Goal: Communication & Community: Answer question/provide support

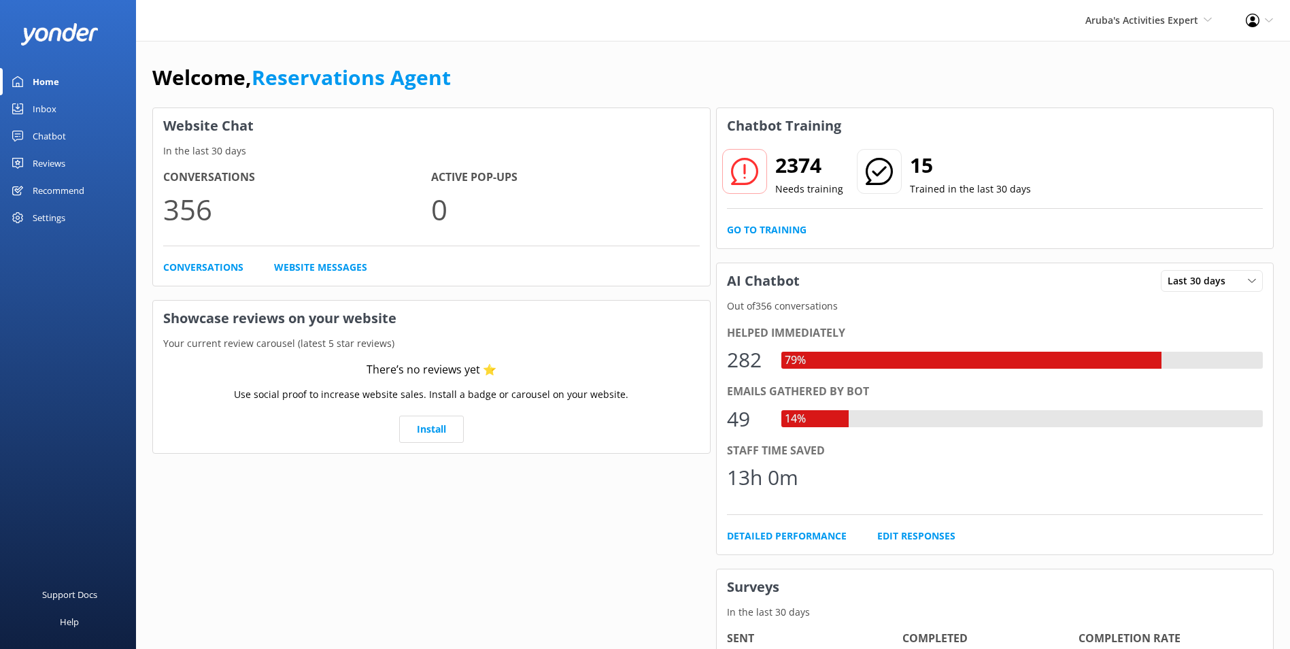
click at [35, 102] on div "Inbox" at bounding box center [45, 108] width 24 height 27
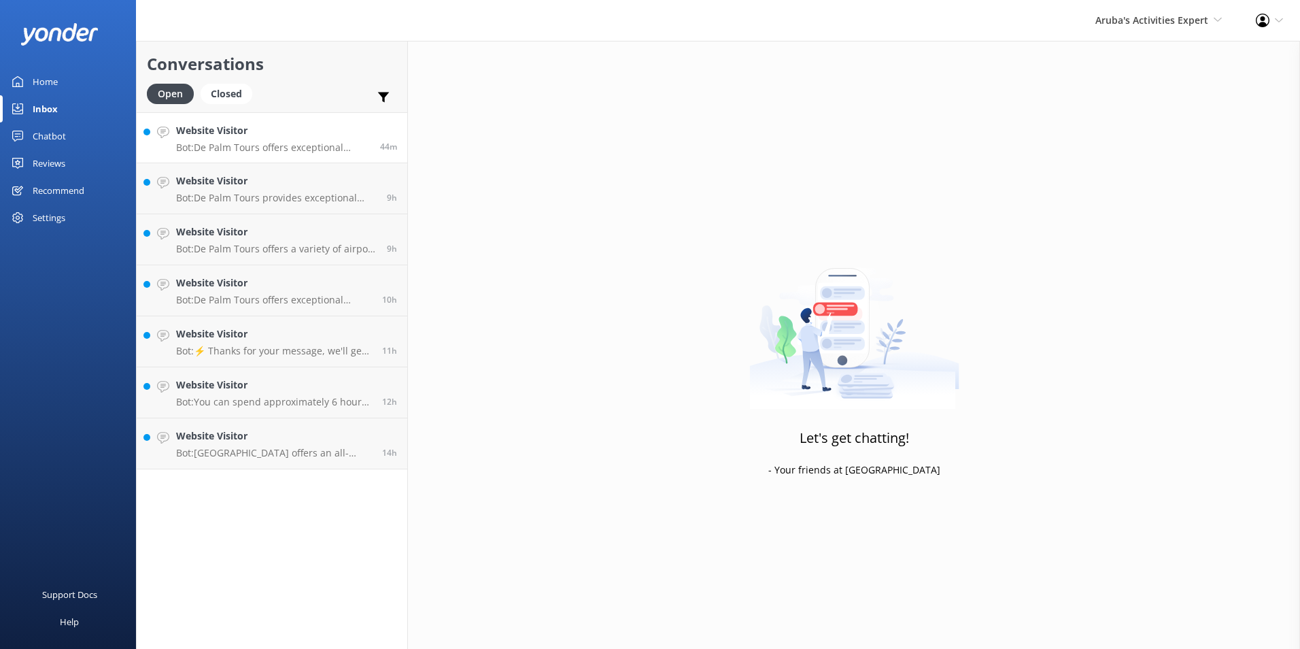
click at [271, 129] on h4 "Website Visitor" at bounding box center [273, 130] width 194 height 15
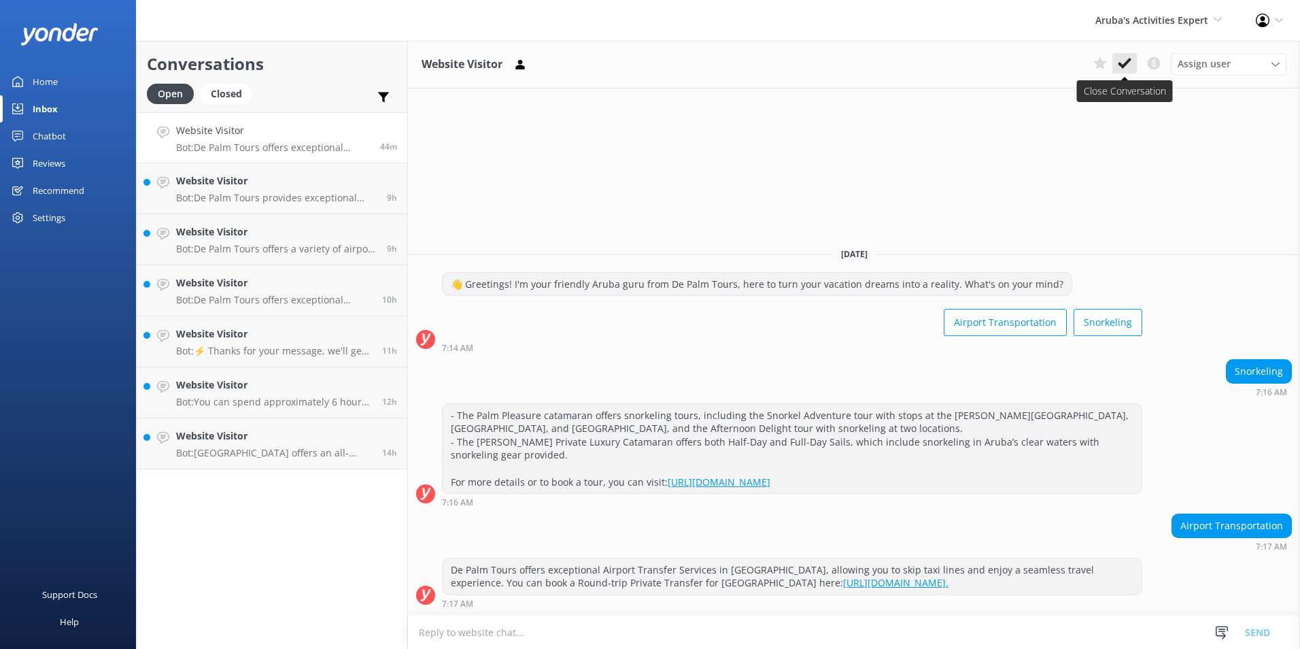
click at [1121, 58] on icon at bounding box center [1125, 63] width 14 height 14
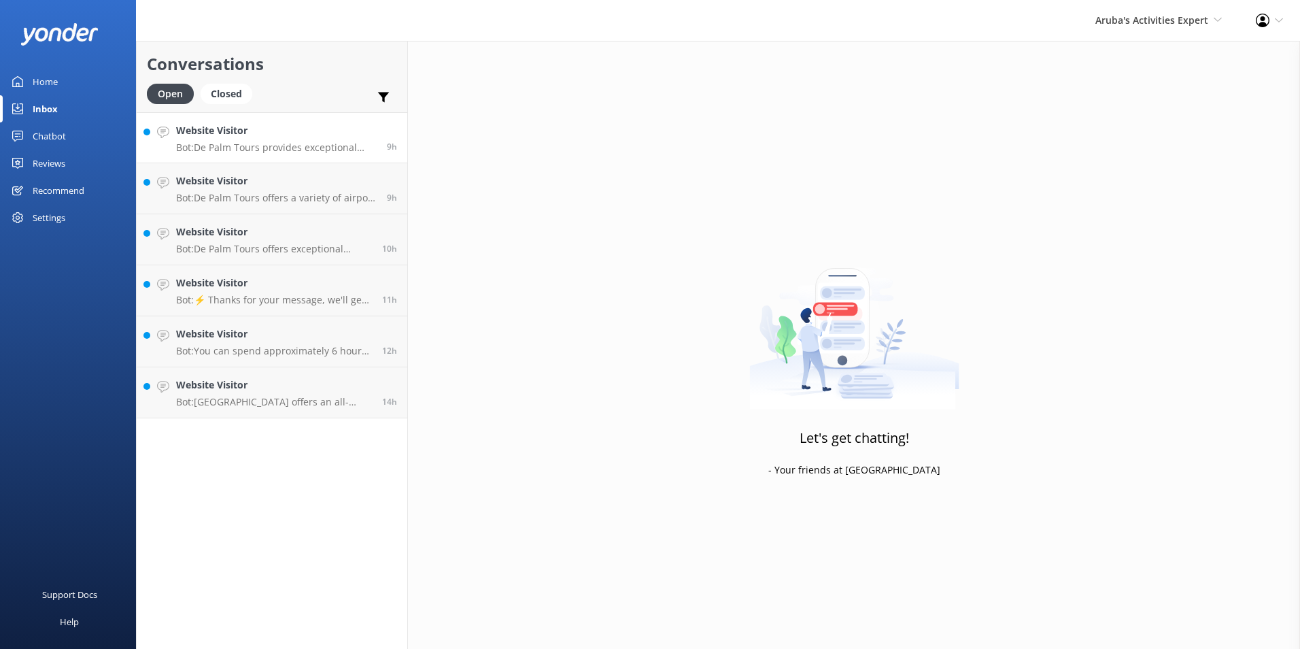
click at [242, 145] on p "Bot: De Palm Tours provides exceptional Airport Transfer Services in [GEOGRAPHI…" at bounding box center [276, 147] width 201 height 12
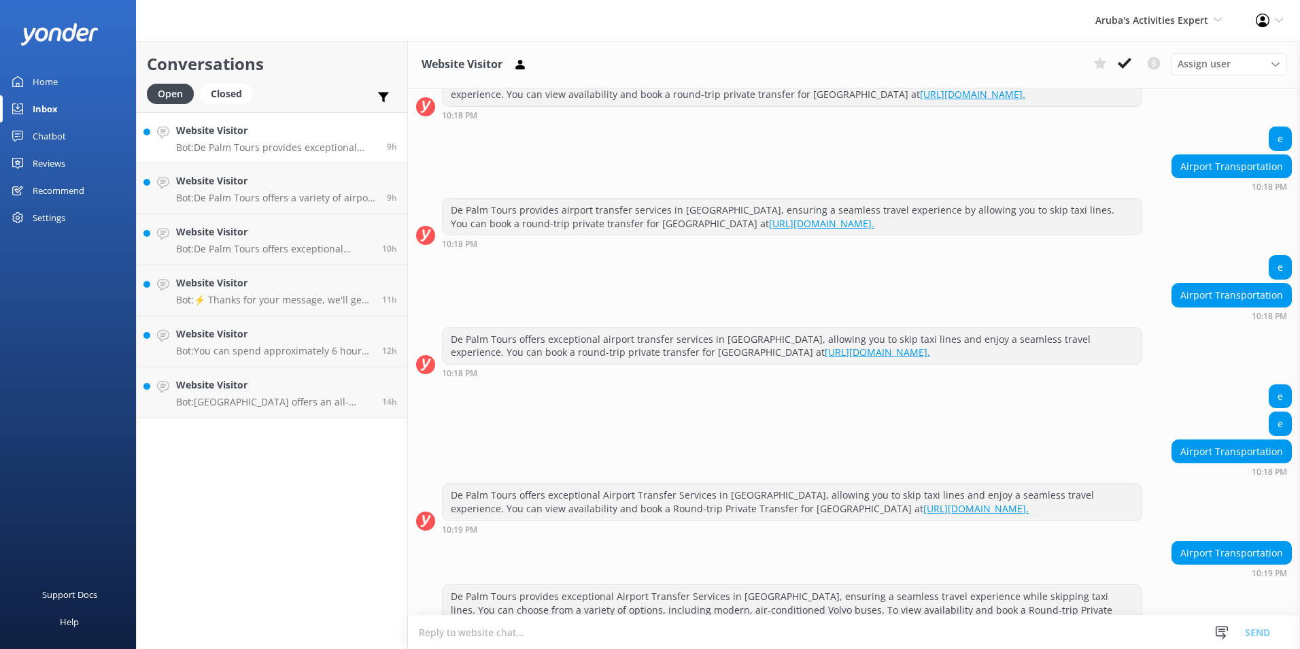
scroll to position [254, 0]
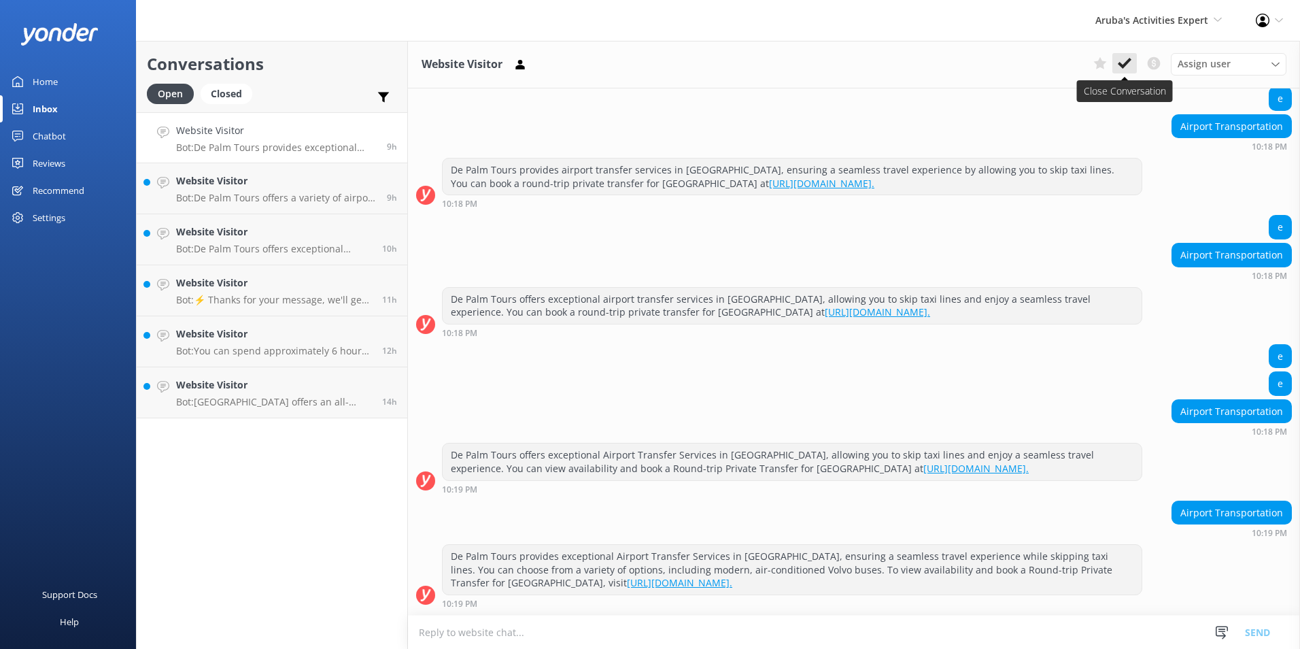
click at [1125, 62] on icon at bounding box center [1125, 63] width 14 height 14
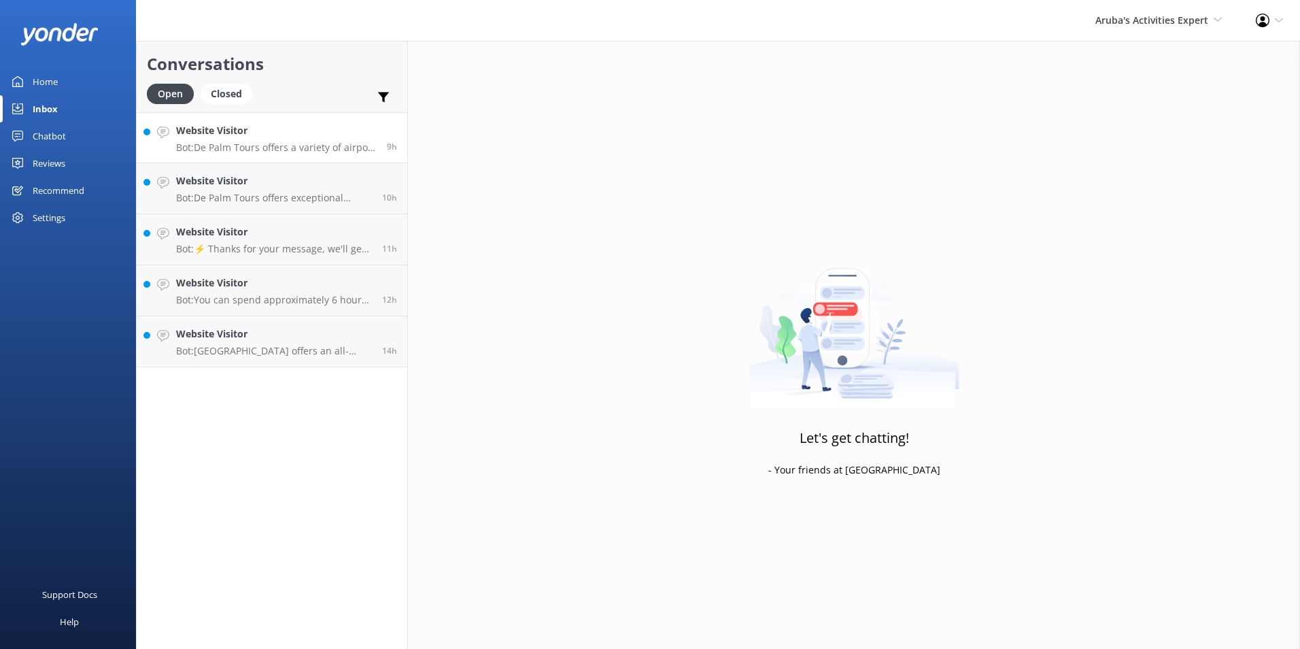
click at [226, 139] on div "Website Visitor Bot: De Palm Tours offers a variety of airport transfer service…" at bounding box center [276, 137] width 201 height 29
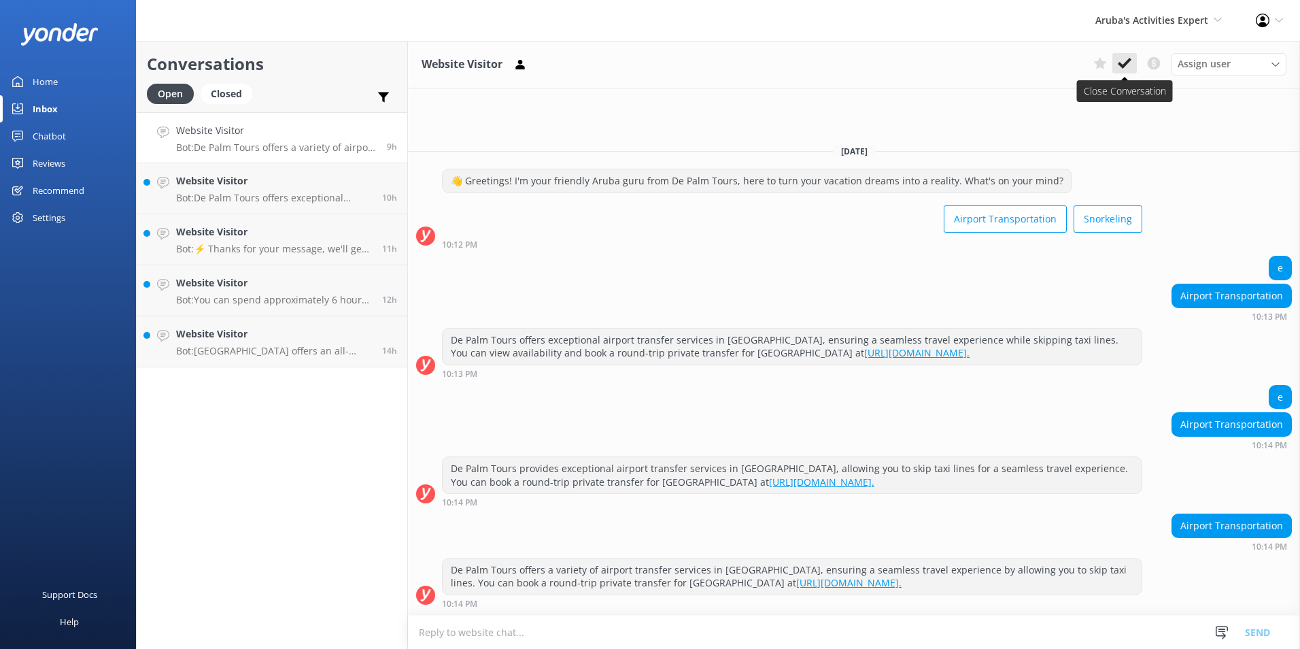
click at [1127, 58] on icon at bounding box center [1125, 63] width 14 height 14
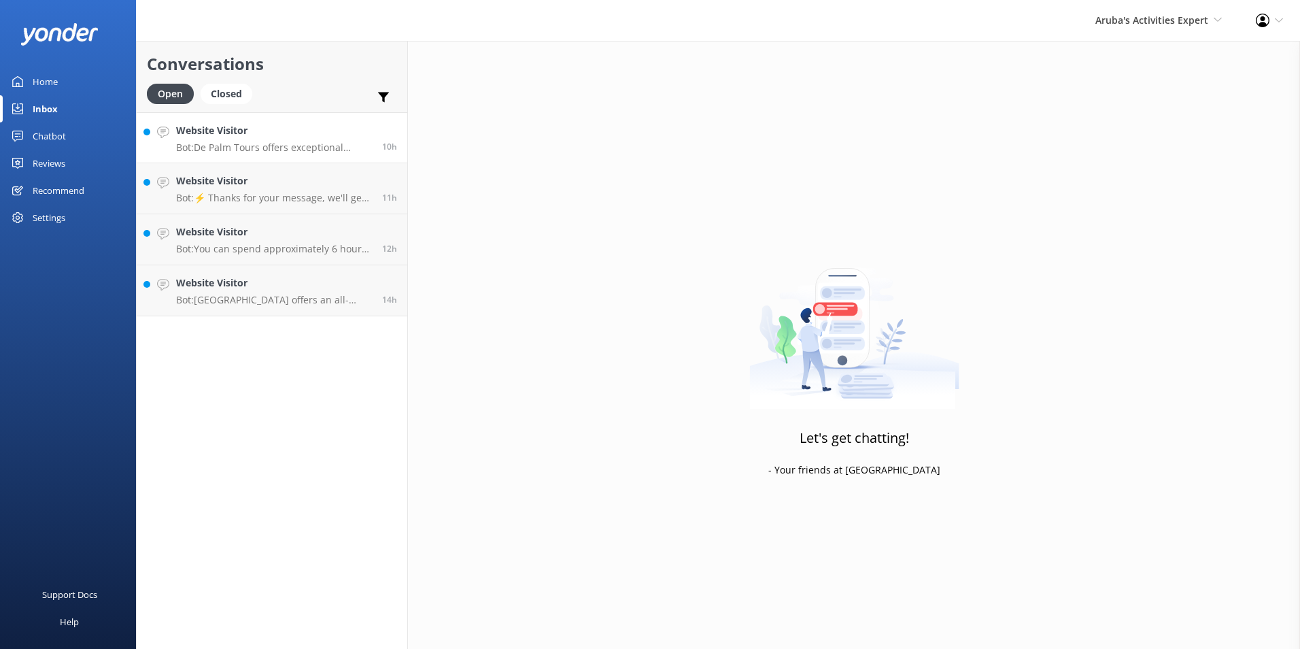
click at [255, 146] on p "Bot: De Palm Tours offers exceptional Airport Transfer Services in [GEOGRAPHIC_…" at bounding box center [274, 147] width 196 height 12
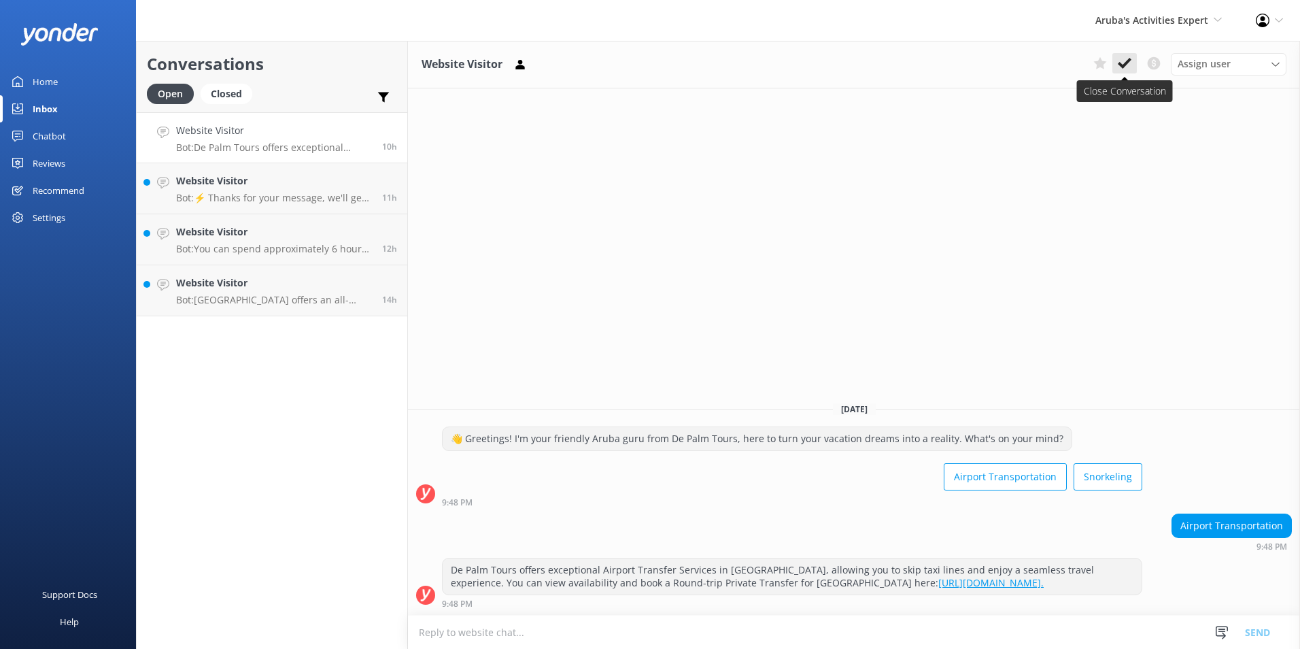
click at [1122, 58] on icon at bounding box center [1125, 63] width 14 height 14
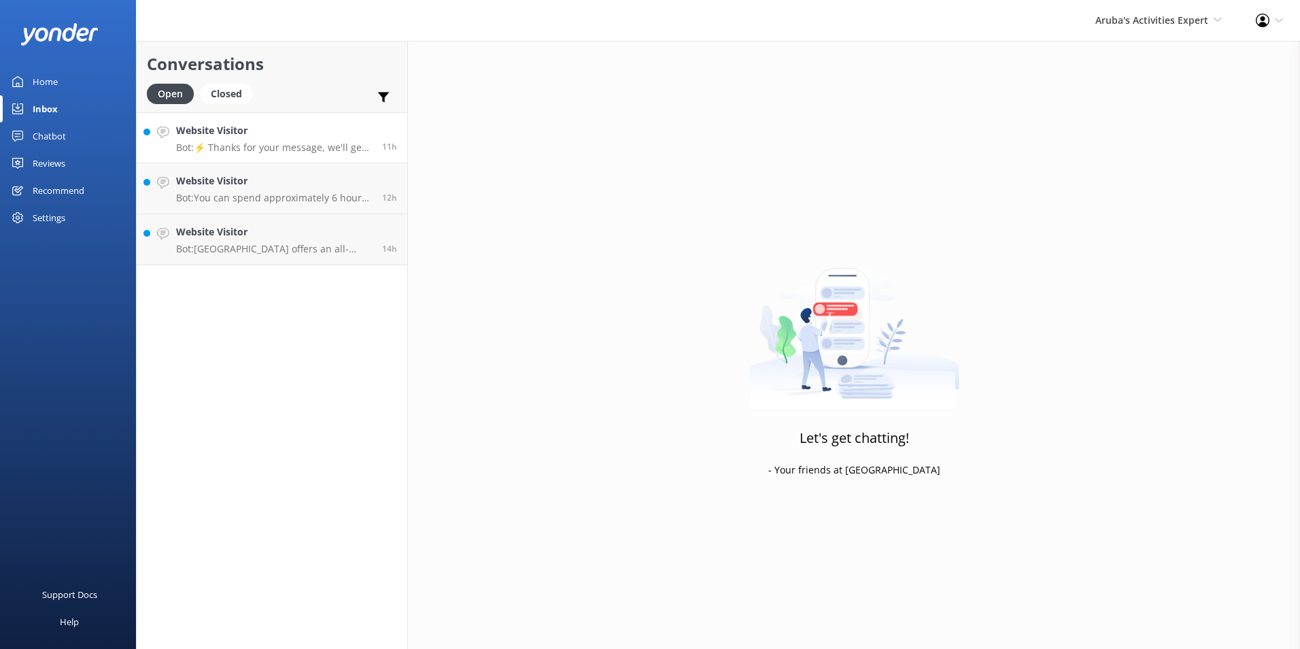
click at [241, 143] on p "Bot: ⚡ Thanks for your message, we'll get back to you as soon as we can." at bounding box center [274, 147] width 196 height 12
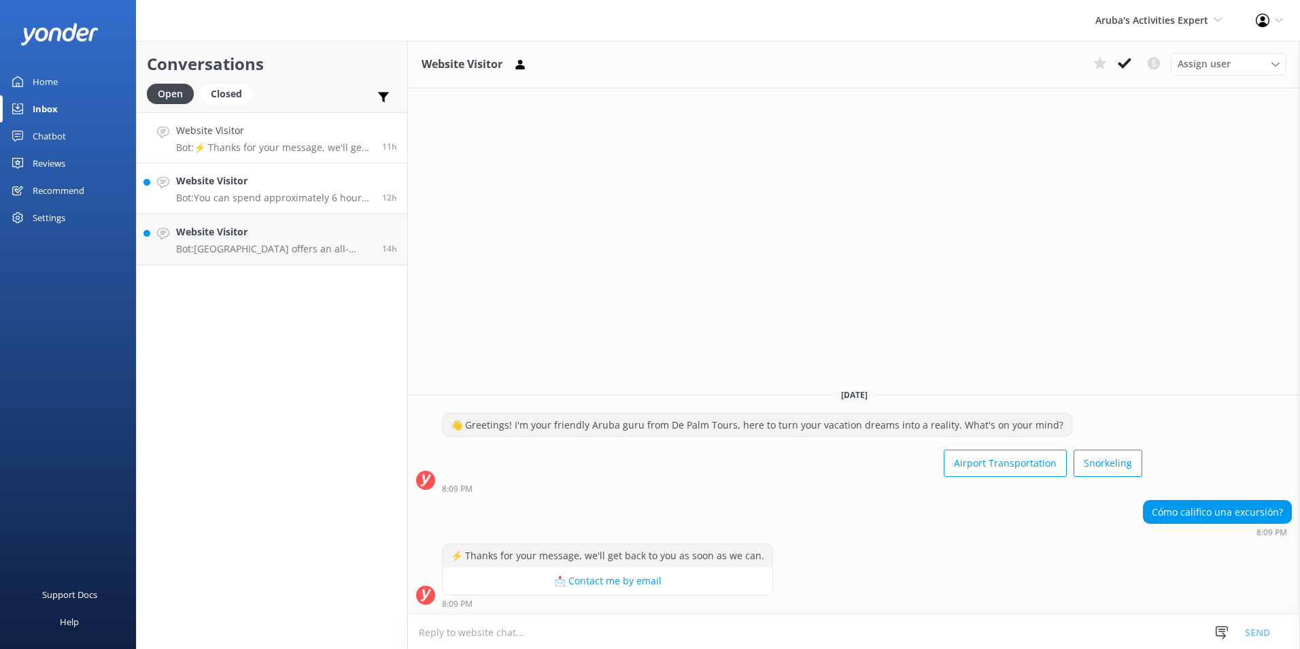
click at [262, 197] on p "Bot: You can spend approximately 6 hours at [GEOGRAPHIC_DATA], which operates d…" at bounding box center [274, 198] width 196 height 12
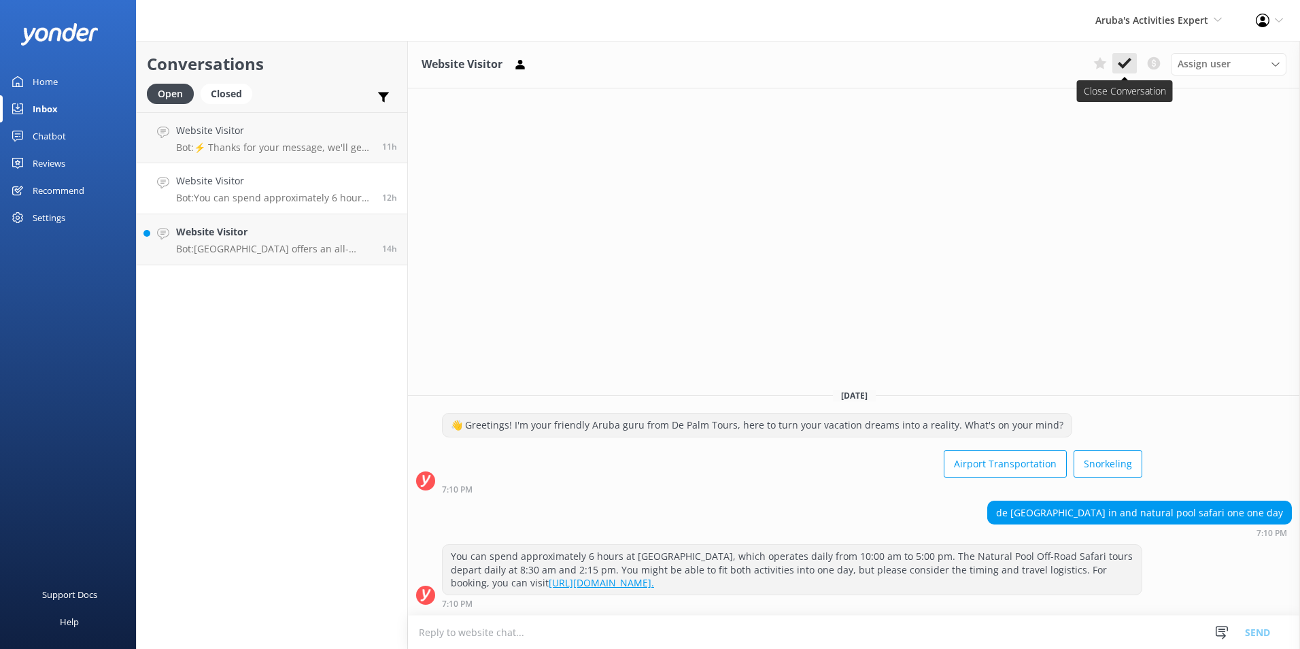
click at [1121, 61] on icon at bounding box center [1125, 63] width 14 height 14
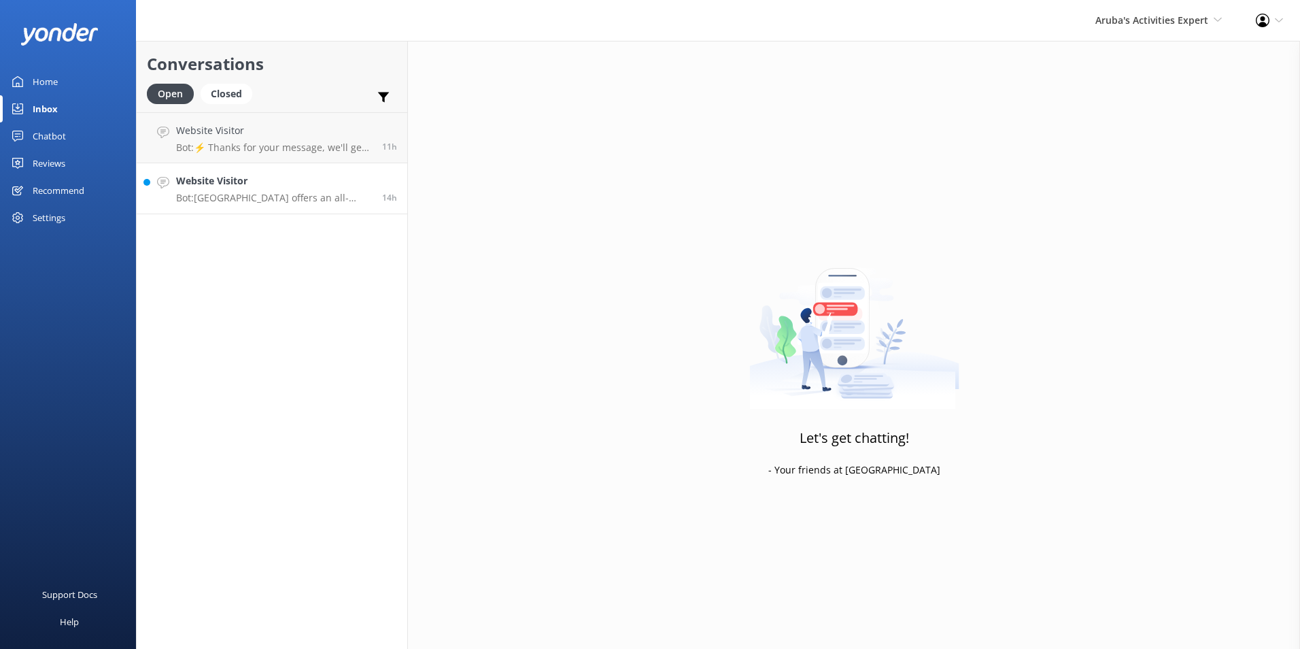
click at [284, 201] on p "Bot: [GEOGRAPHIC_DATA] offers an all-inclusive experience featuring unlimited f…" at bounding box center [274, 198] width 196 height 12
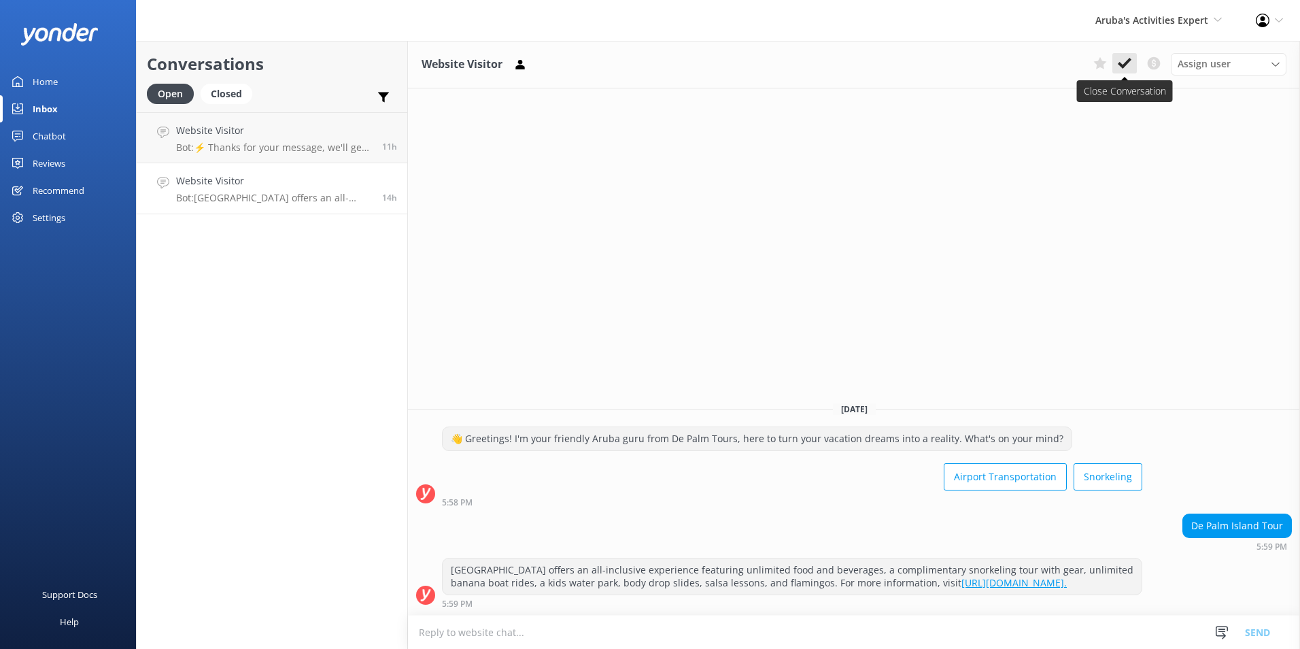
click at [1121, 65] on use at bounding box center [1125, 63] width 14 height 11
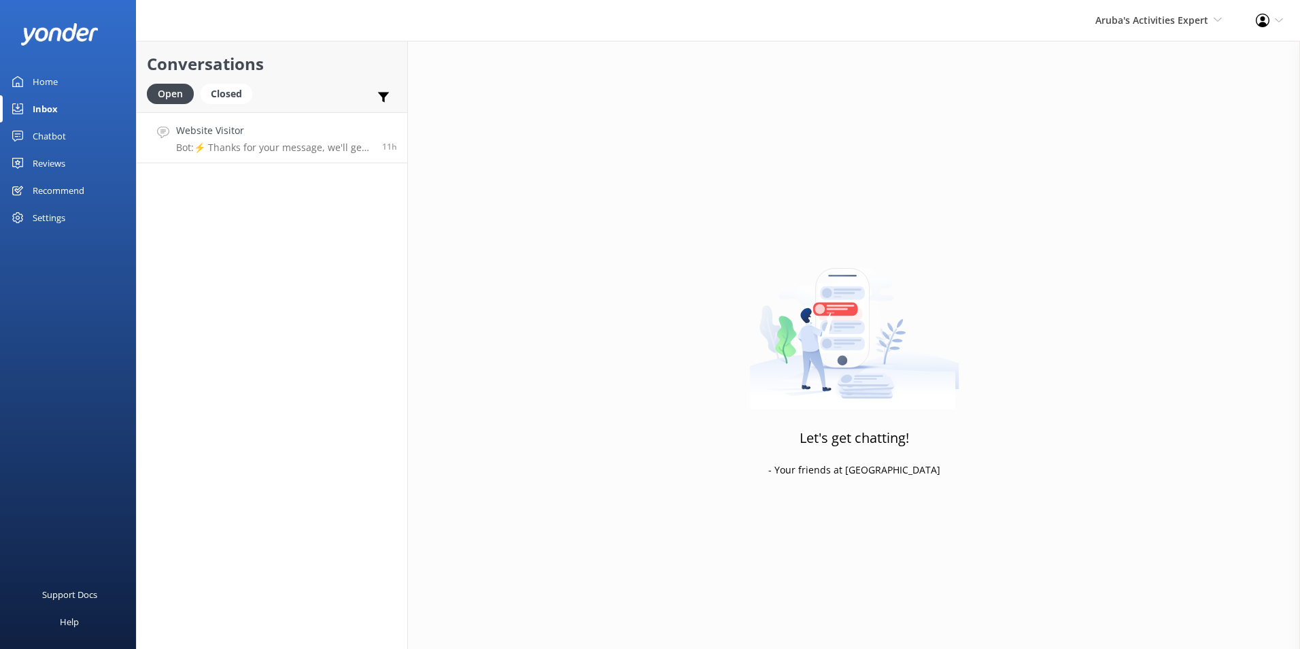
click at [231, 139] on div "Website Visitor Bot: ⚡ Thanks for your message, we'll get back to you as soon a…" at bounding box center [274, 137] width 196 height 29
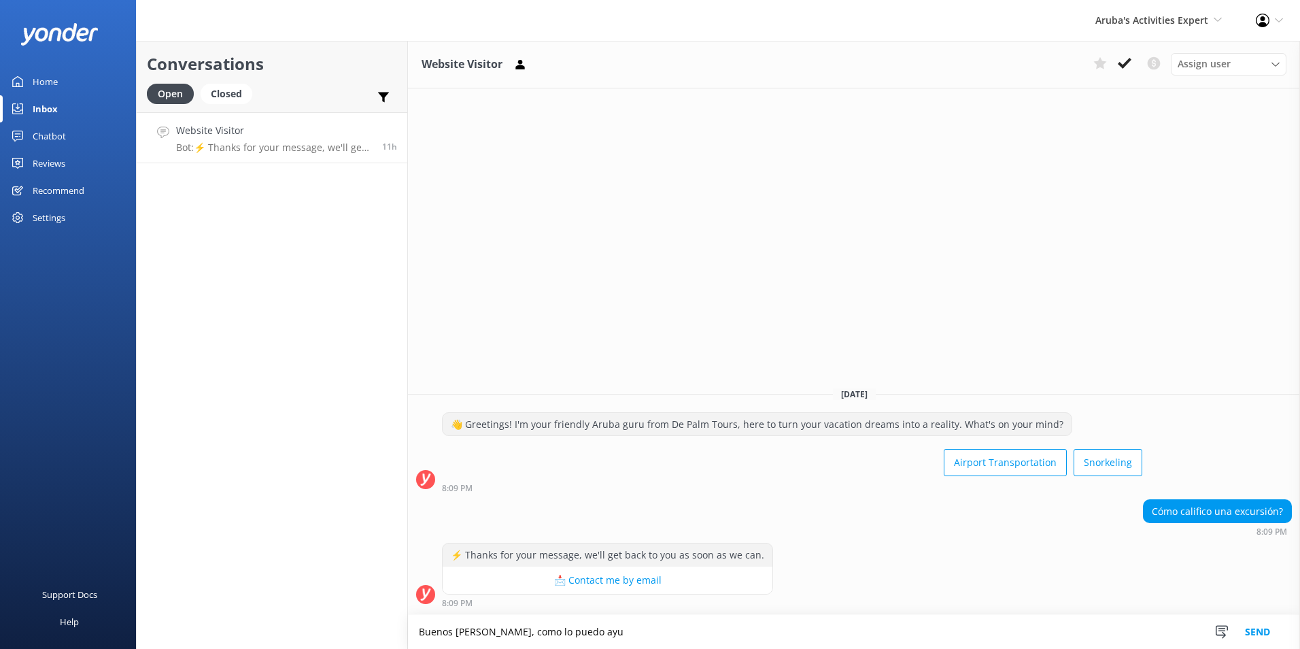
click at [637, 629] on textarea "Buenos [PERSON_NAME], como lo puedo ayu" at bounding box center [854, 632] width 892 height 34
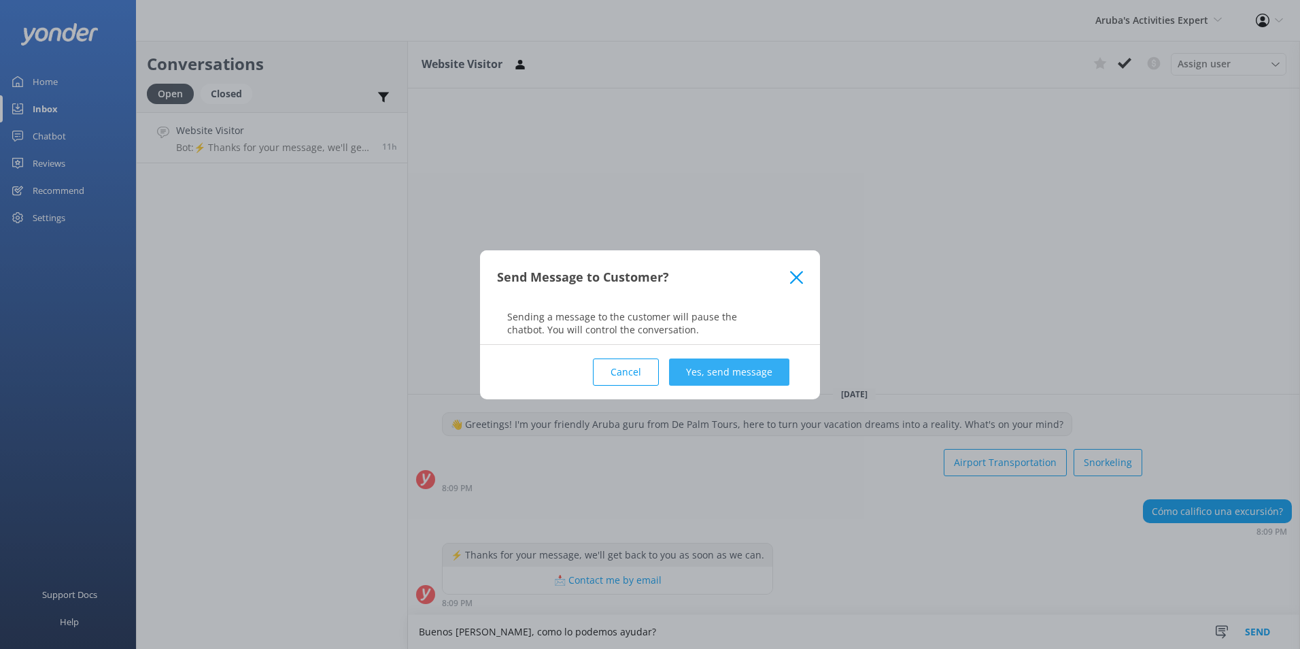
type textarea "Buenos [PERSON_NAME], como lo podemos ayudar?"
click at [787, 372] on button "Yes, send message" at bounding box center [729, 371] width 120 height 27
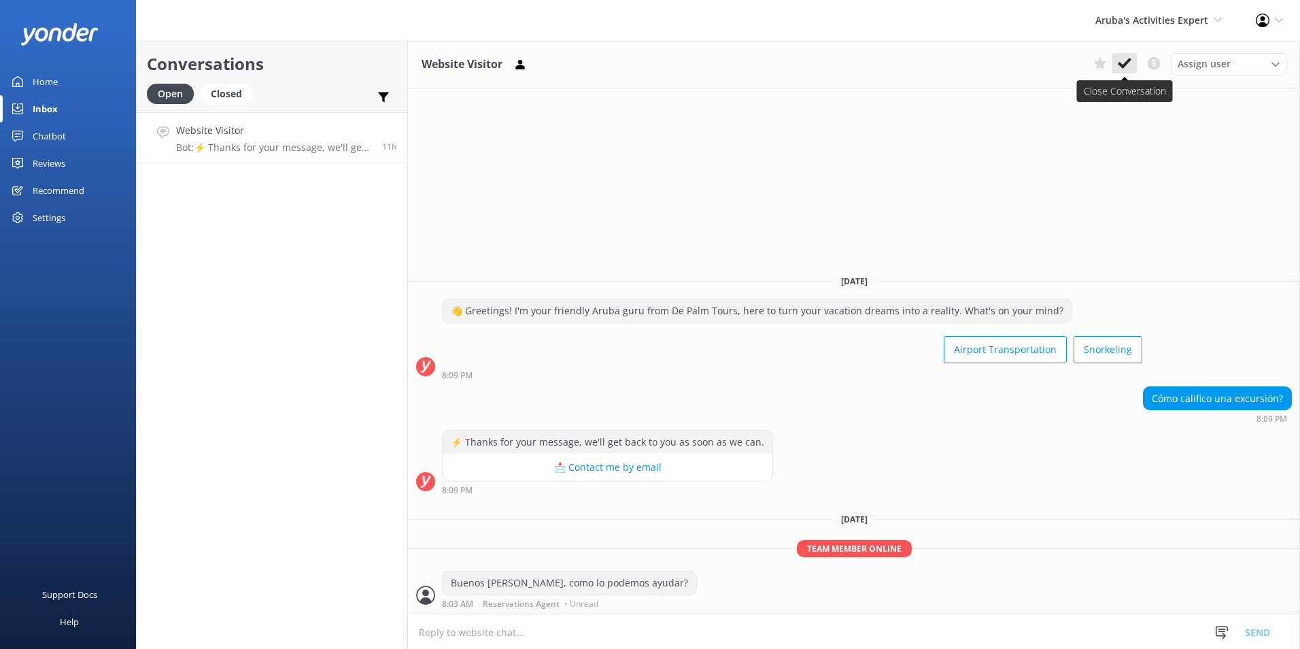
click at [1124, 63] on icon at bounding box center [1125, 63] width 14 height 14
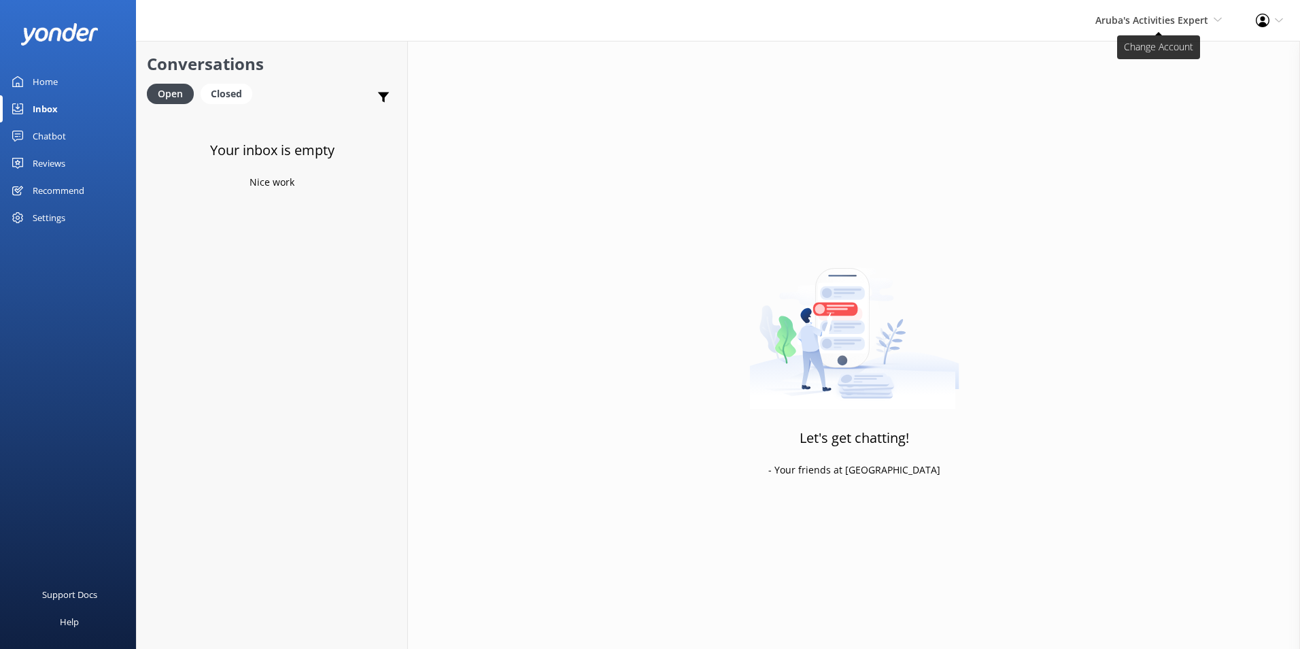
click at [1208, 16] on span "Aruba's Activities Expert [GEOGRAPHIC_DATA] [GEOGRAPHIC_DATA]'s Activities Expe…" at bounding box center [1159, 20] width 126 height 15
click at [1159, 53] on link "De [GEOGRAPHIC_DATA]" at bounding box center [1172, 58] width 136 height 33
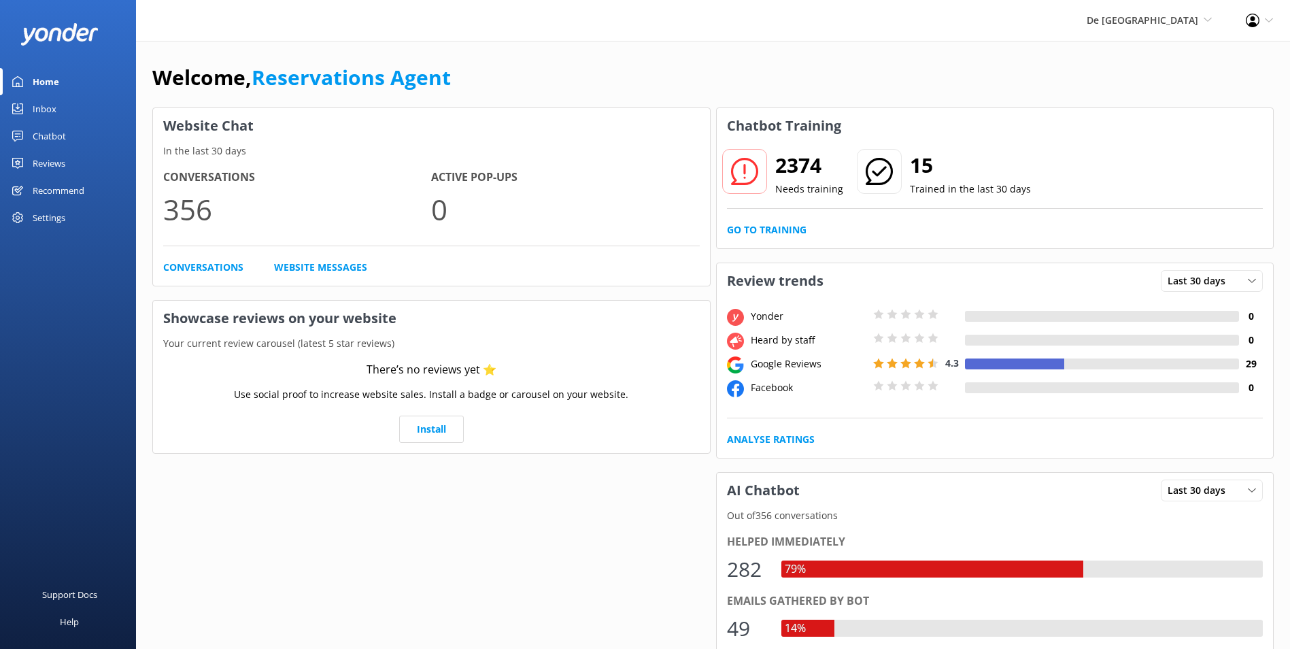
click at [65, 108] on link "Inbox" at bounding box center [68, 108] width 136 height 27
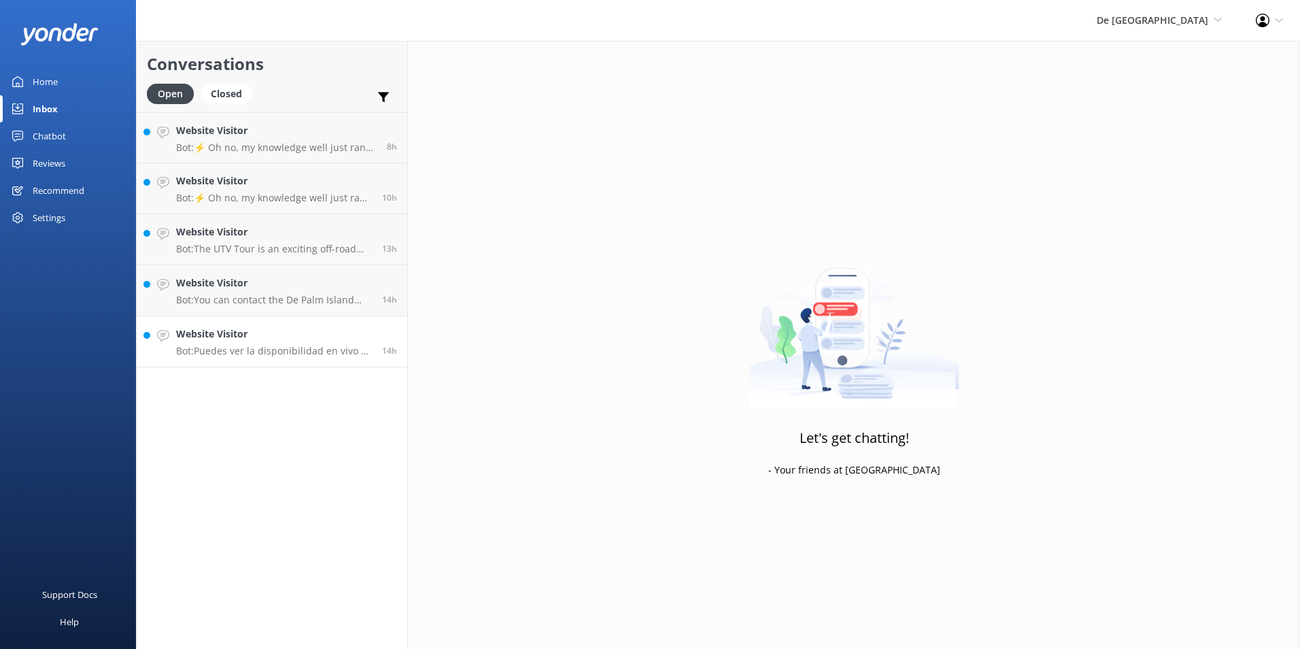
click at [276, 341] on h4 "Website Visitor" at bounding box center [274, 333] width 196 height 15
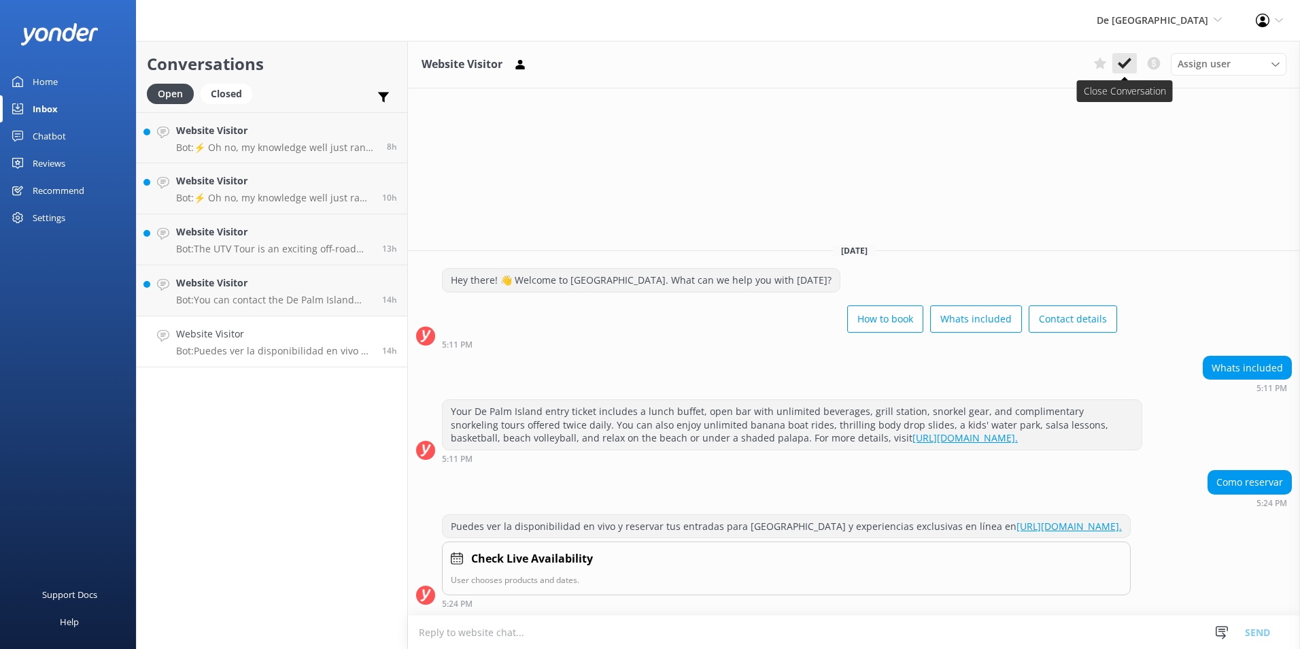
click at [1122, 63] on icon at bounding box center [1125, 63] width 14 height 14
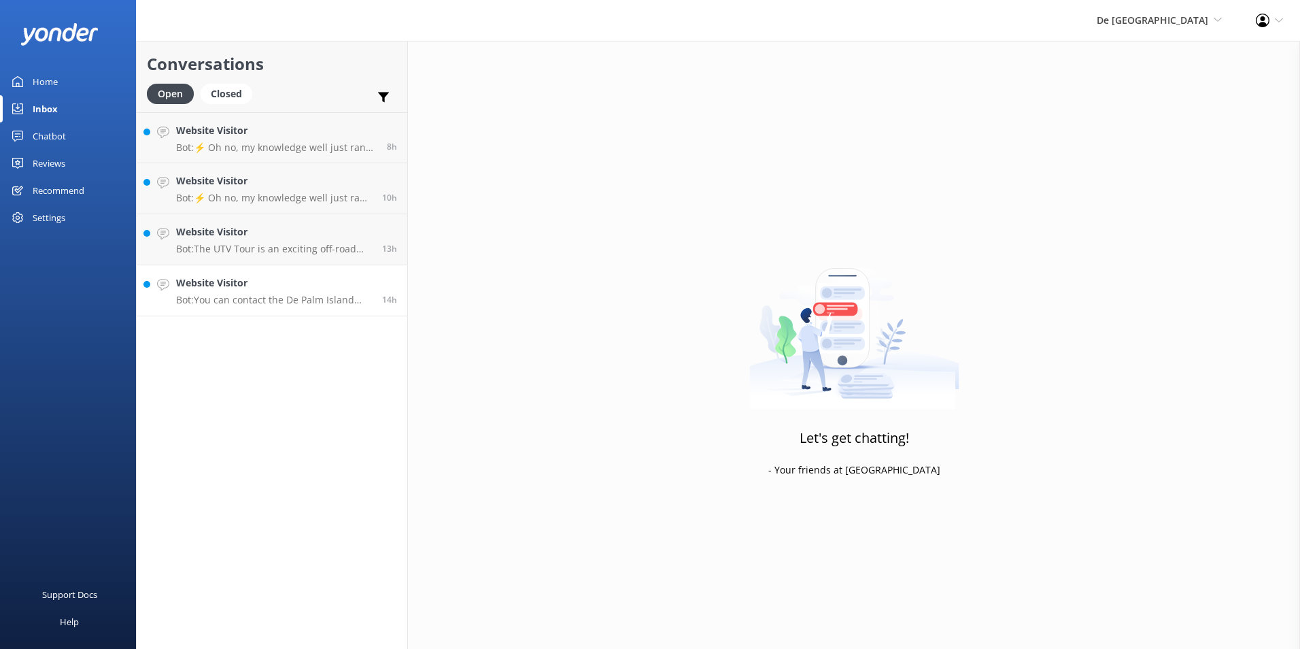
click at [235, 288] on h4 "Website Visitor" at bounding box center [274, 282] width 196 height 15
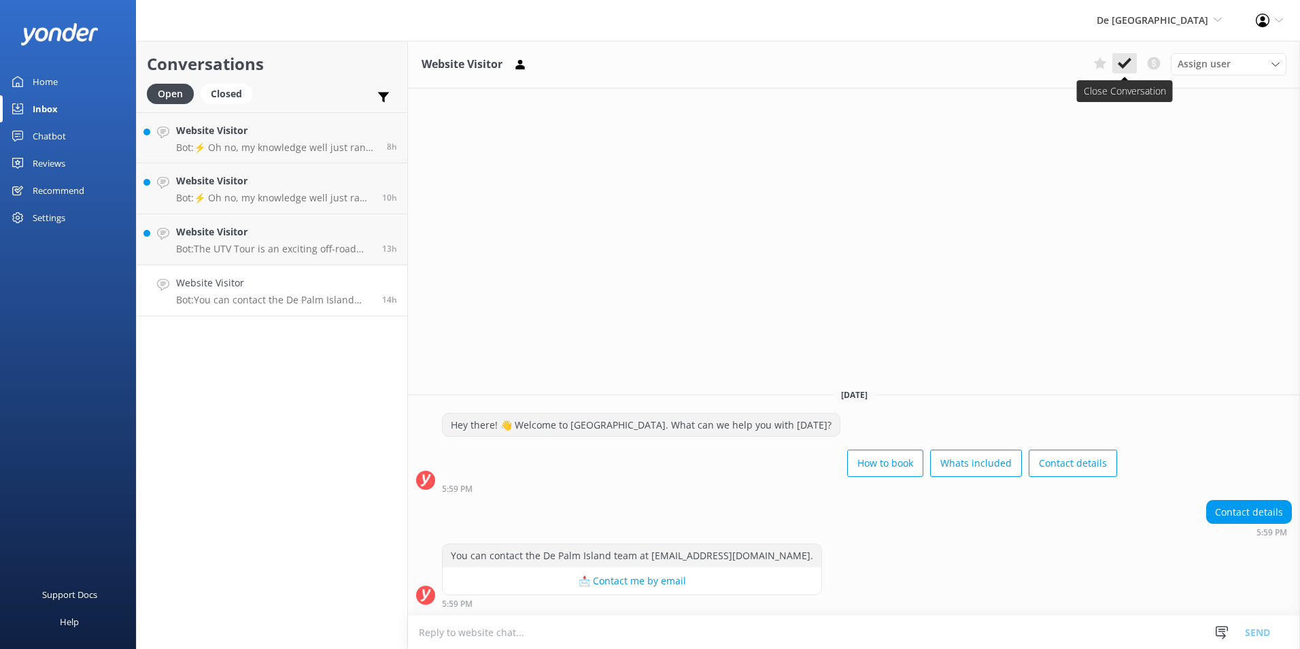
click at [1125, 62] on icon at bounding box center [1125, 63] width 14 height 14
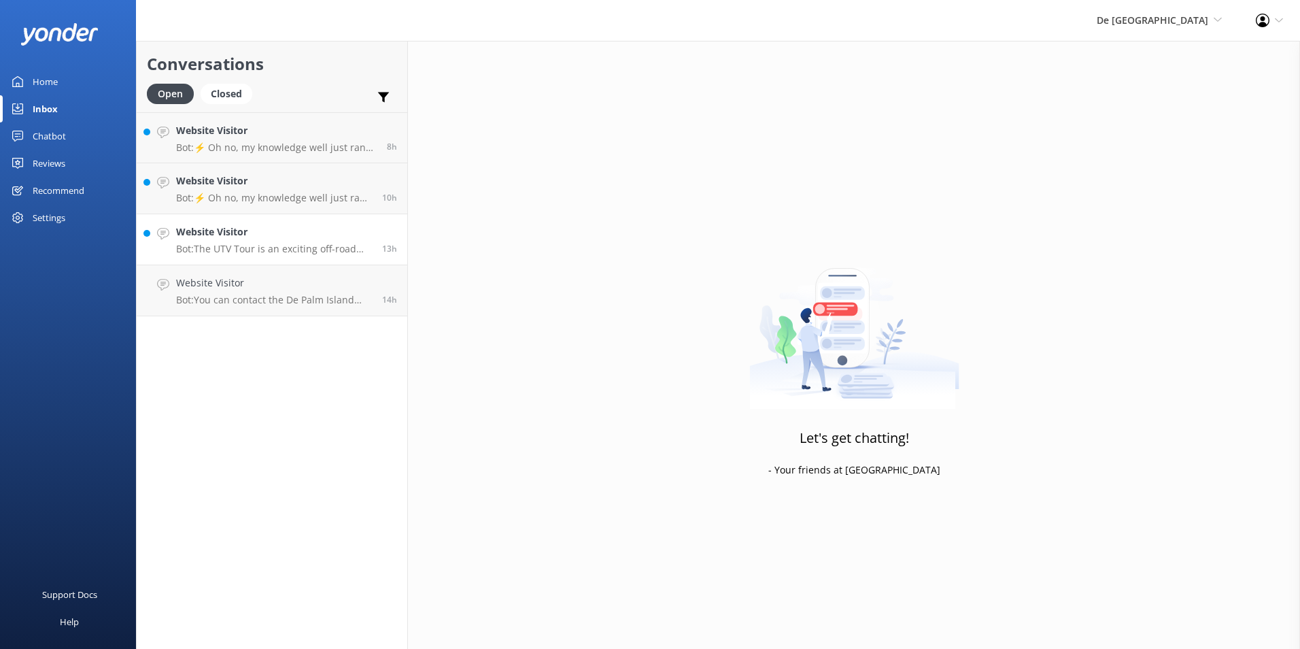
click at [256, 244] on p "Bot: The UTV Tour is an exciting off-road adventure where you drive your own Ut…" at bounding box center [274, 249] width 196 height 12
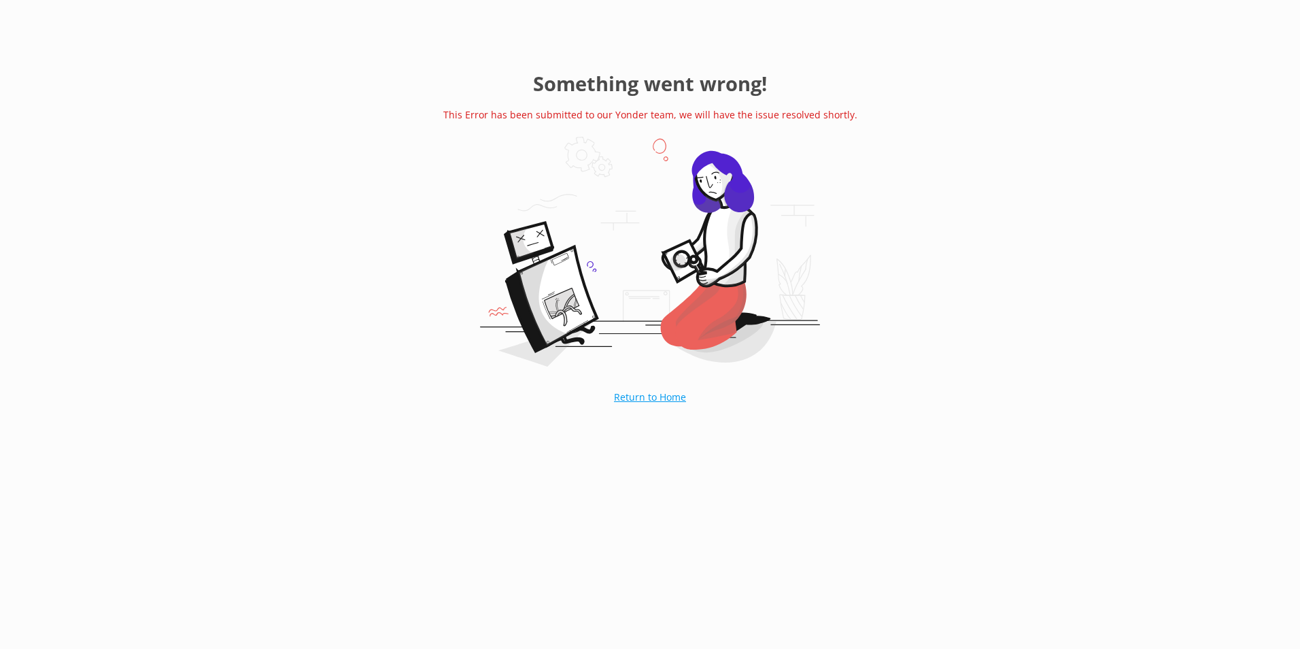
click at [654, 391] on link "Return to Home" at bounding box center [650, 397] width 140 height 34
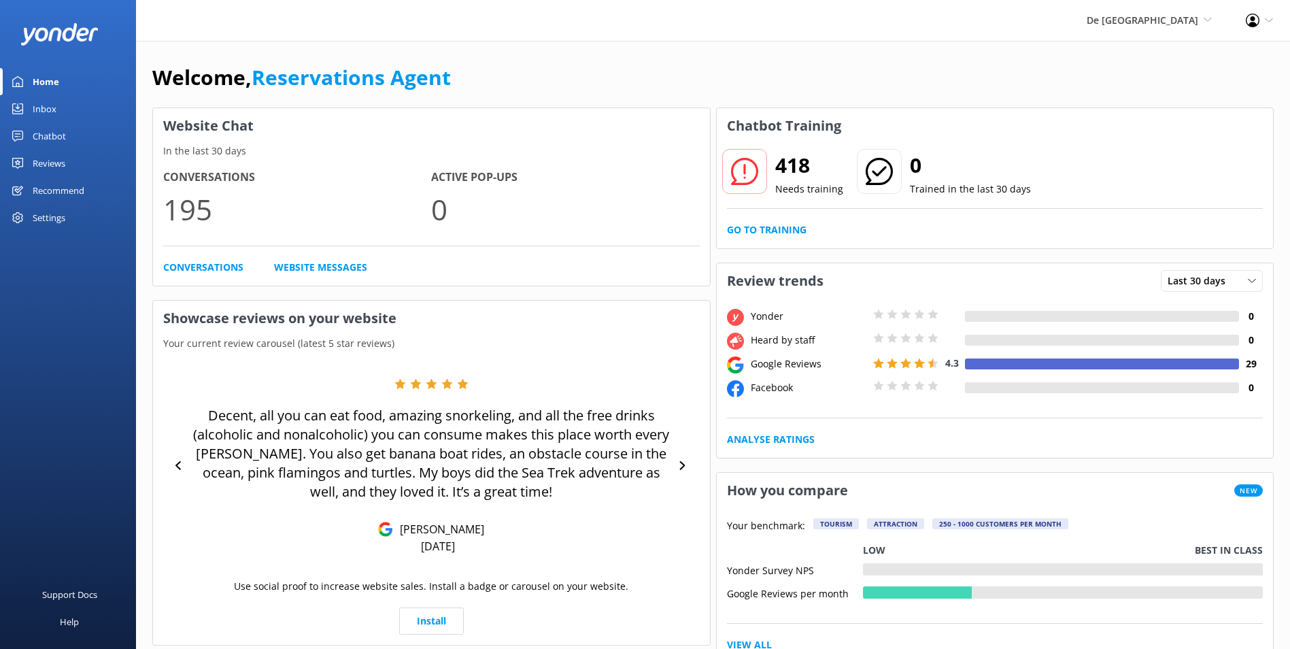
click at [53, 105] on div "Inbox" at bounding box center [45, 108] width 24 height 27
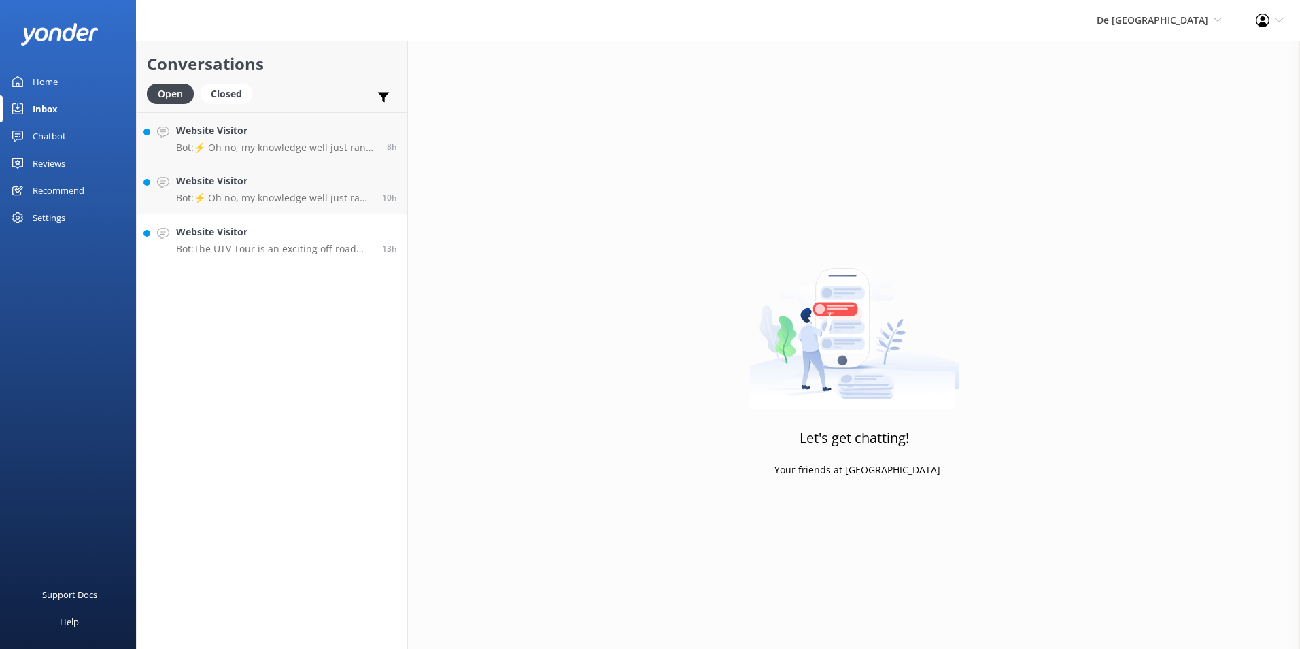
click at [271, 235] on h4 "Website Visitor" at bounding box center [274, 231] width 196 height 15
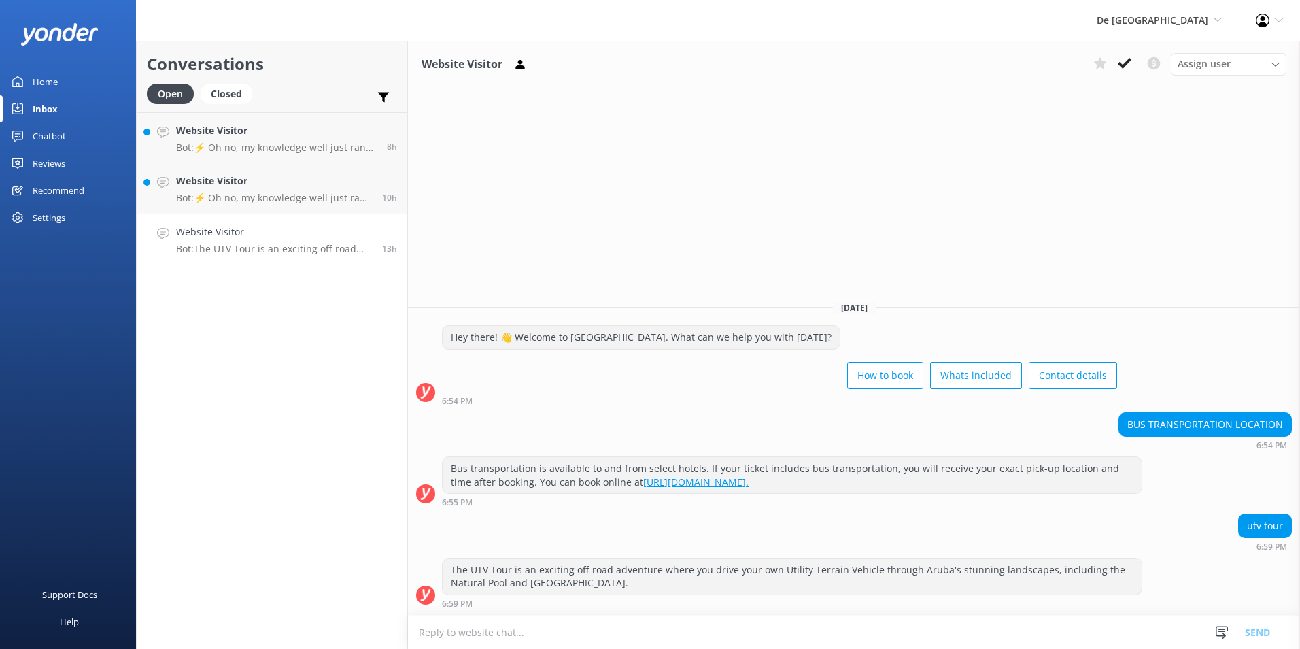
drag, startPoint x: 1123, startPoint y: 67, endPoint x: 1114, endPoint y: 68, distance: 8.9
click at [1123, 66] on use at bounding box center [1125, 63] width 14 height 11
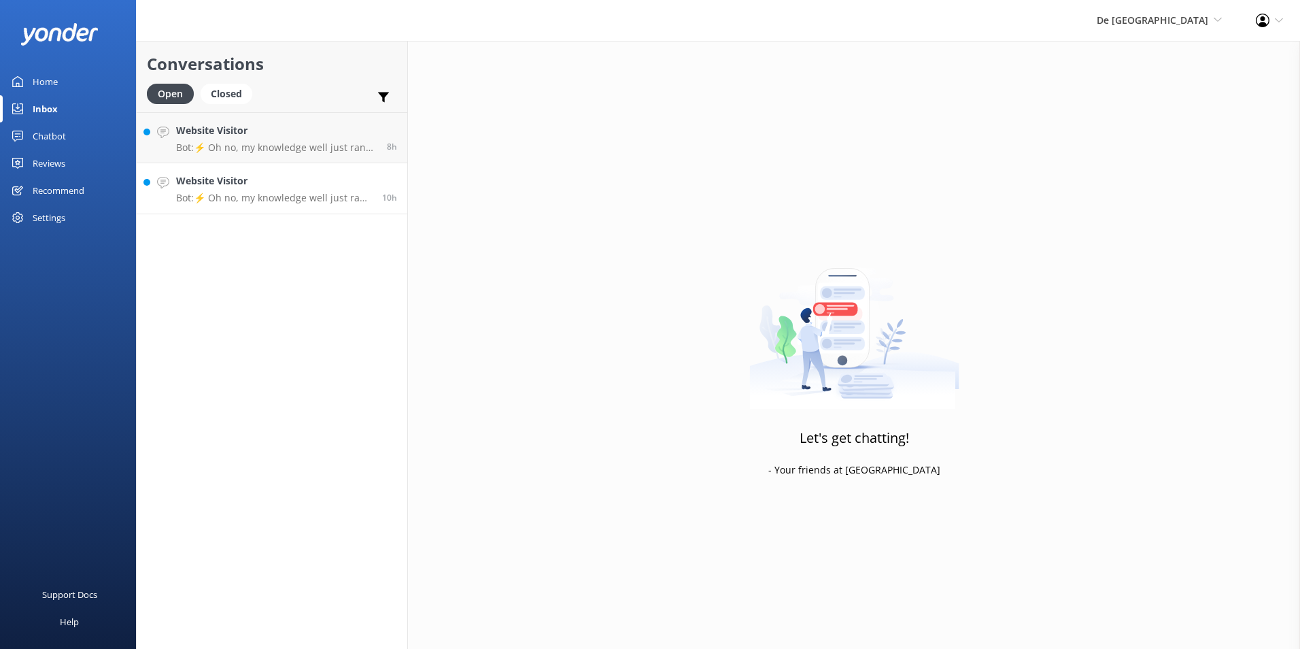
click at [263, 197] on p "Bot: ⚡ Oh no, my knowledge well just ran dry! Could you reshuffle your question…" at bounding box center [274, 198] width 196 height 12
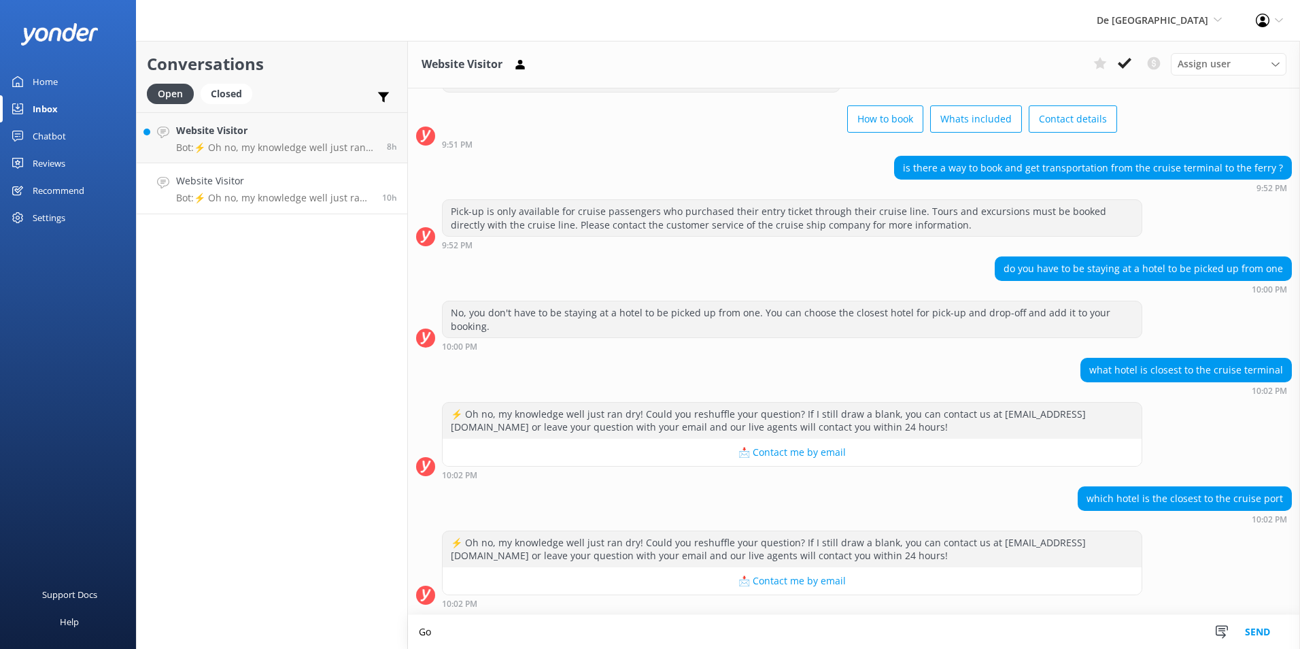
scroll to position [56, 0]
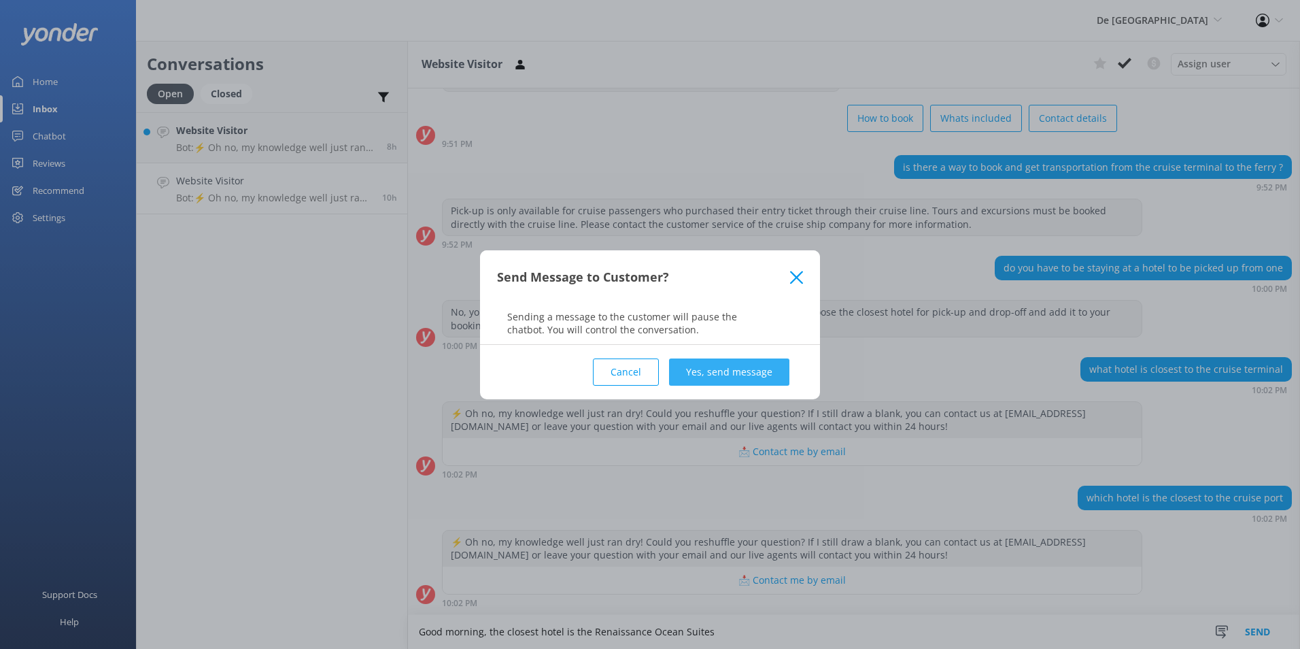
type textarea "Good morning, the closest hotel is the Renaissance Ocean Suites"
click at [719, 362] on button "Yes, send message" at bounding box center [729, 371] width 120 height 27
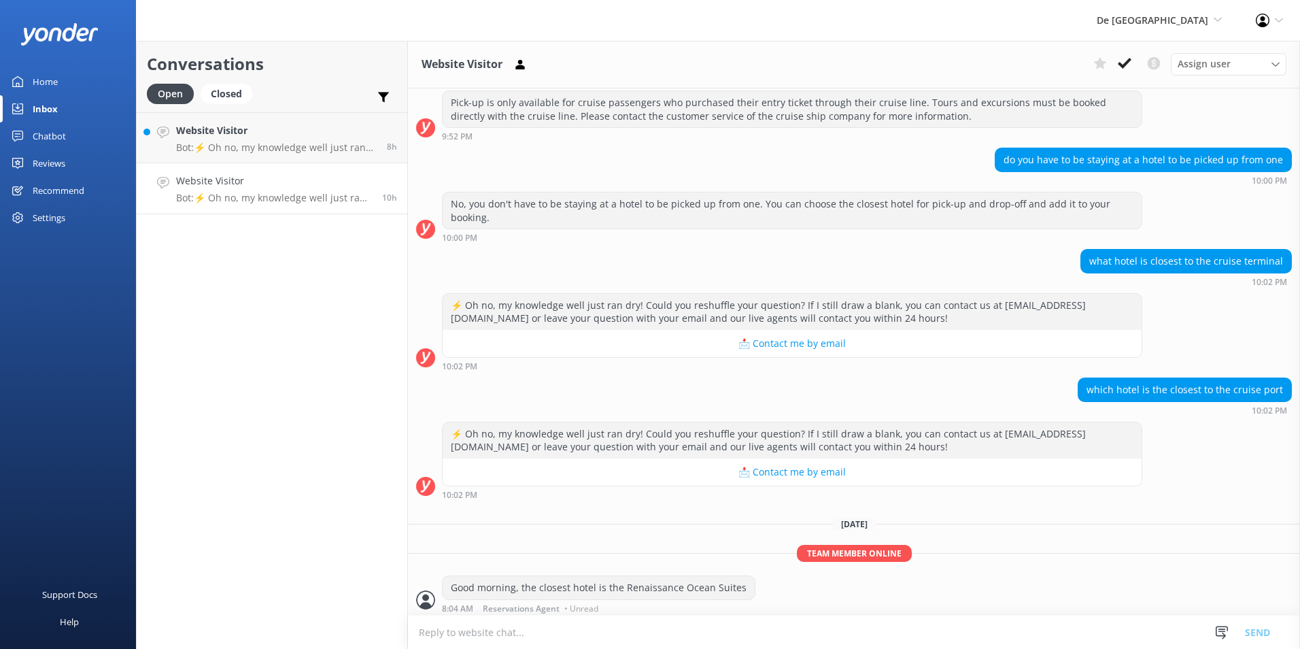
scroll to position [169, 0]
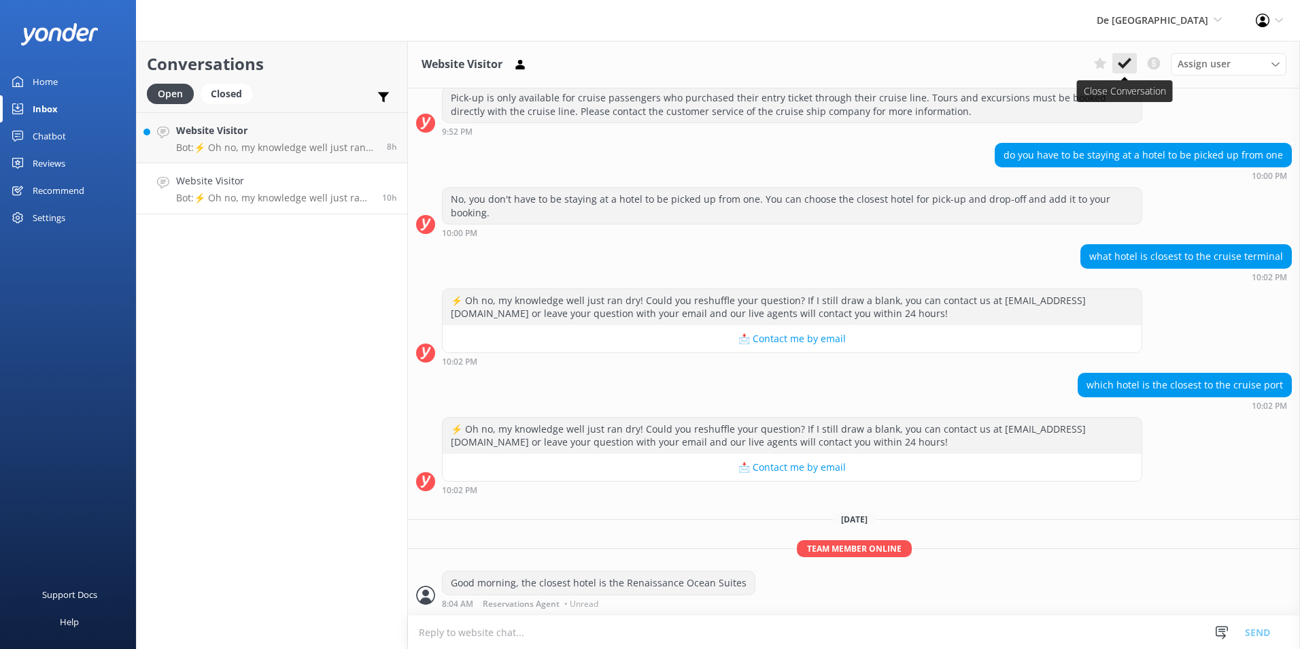
click at [1120, 62] on icon at bounding box center [1125, 63] width 14 height 14
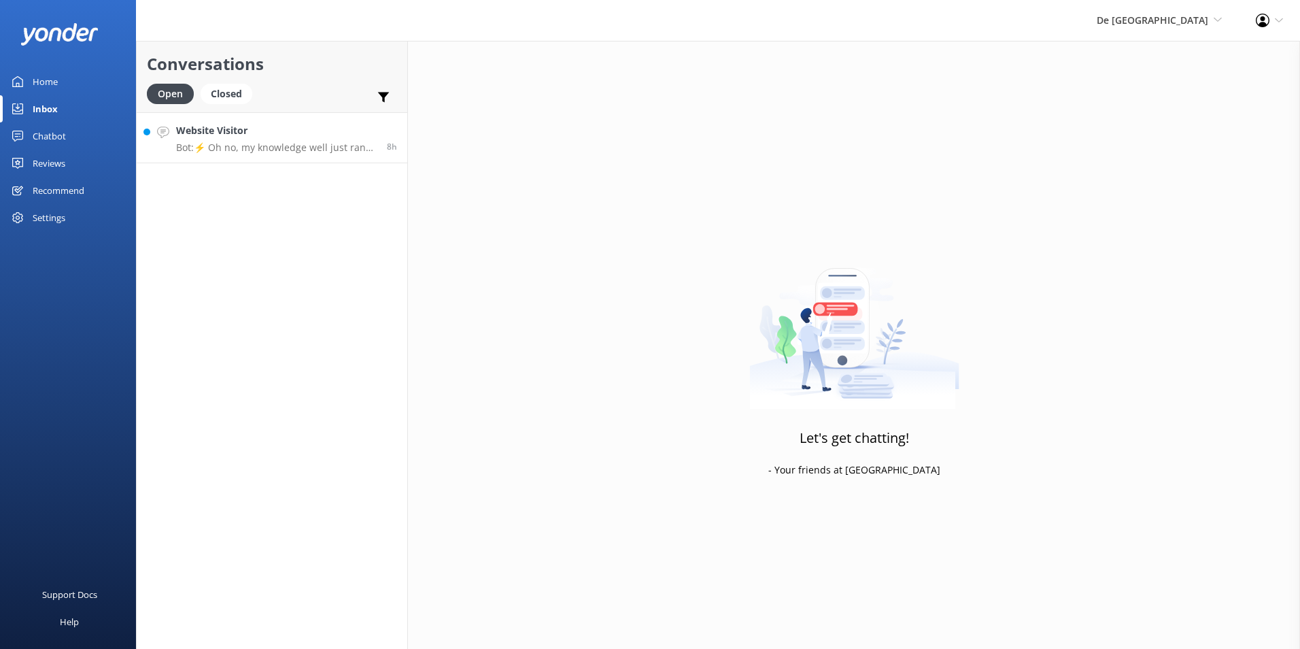
click at [221, 143] on p "Bot: ⚡ Oh no, my knowledge well just ran dry! Could you reshuffle your question…" at bounding box center [276, 147] width 201 height 12
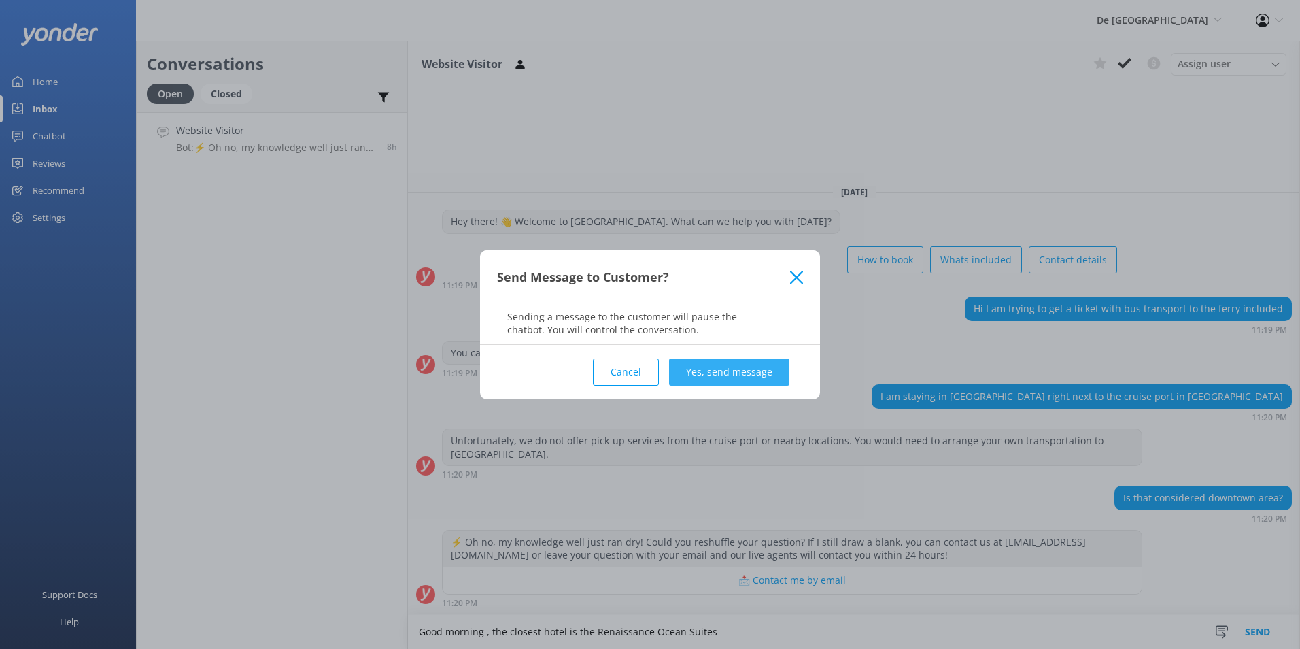
type textarea "Good morning , the closest hotel is the Renaissance Ocean Suites"
click at [724, 361] on button "Yes, send message" at bounding box center [729, 371] width 120 height 27
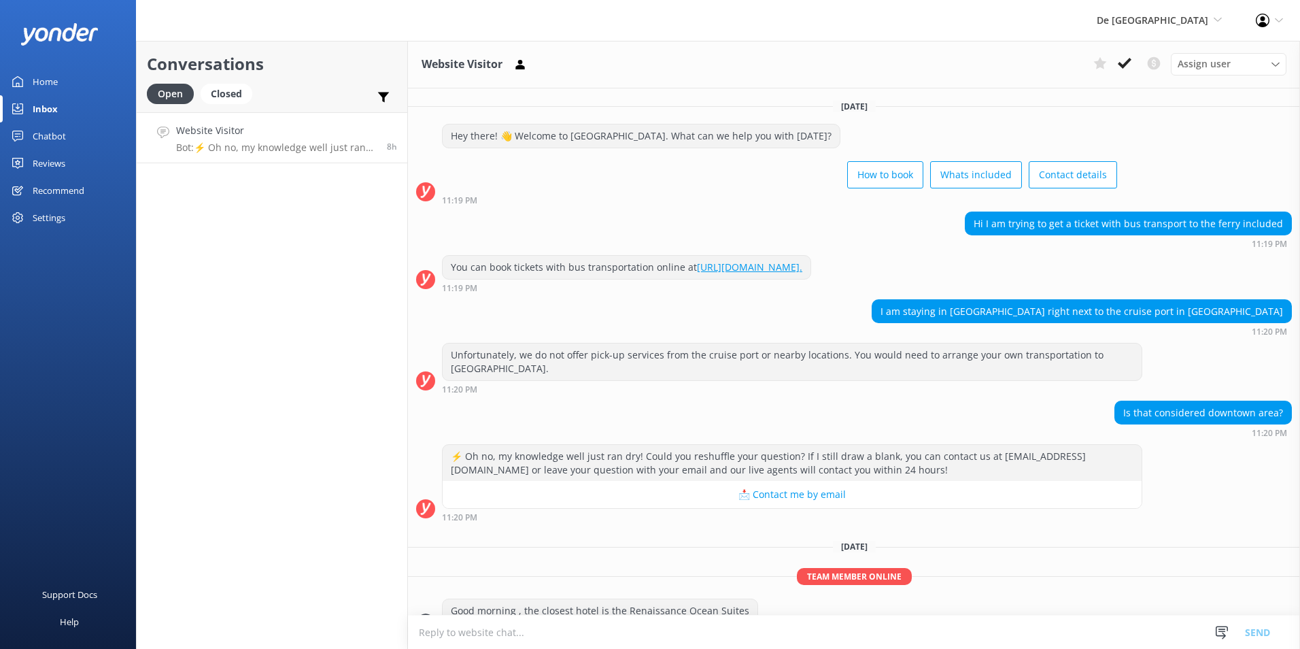
scroll to position [28, 0]
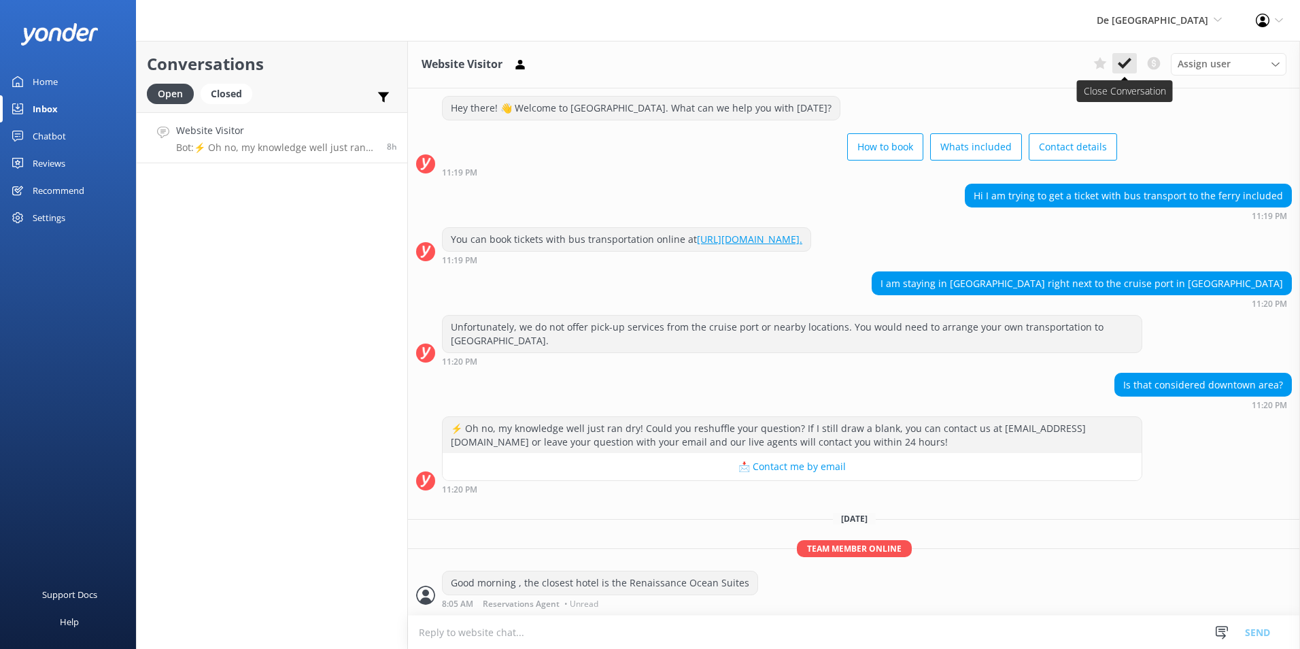
click at [1118, 60] on icon at bounding box center [1125, 63] width 14 height 14
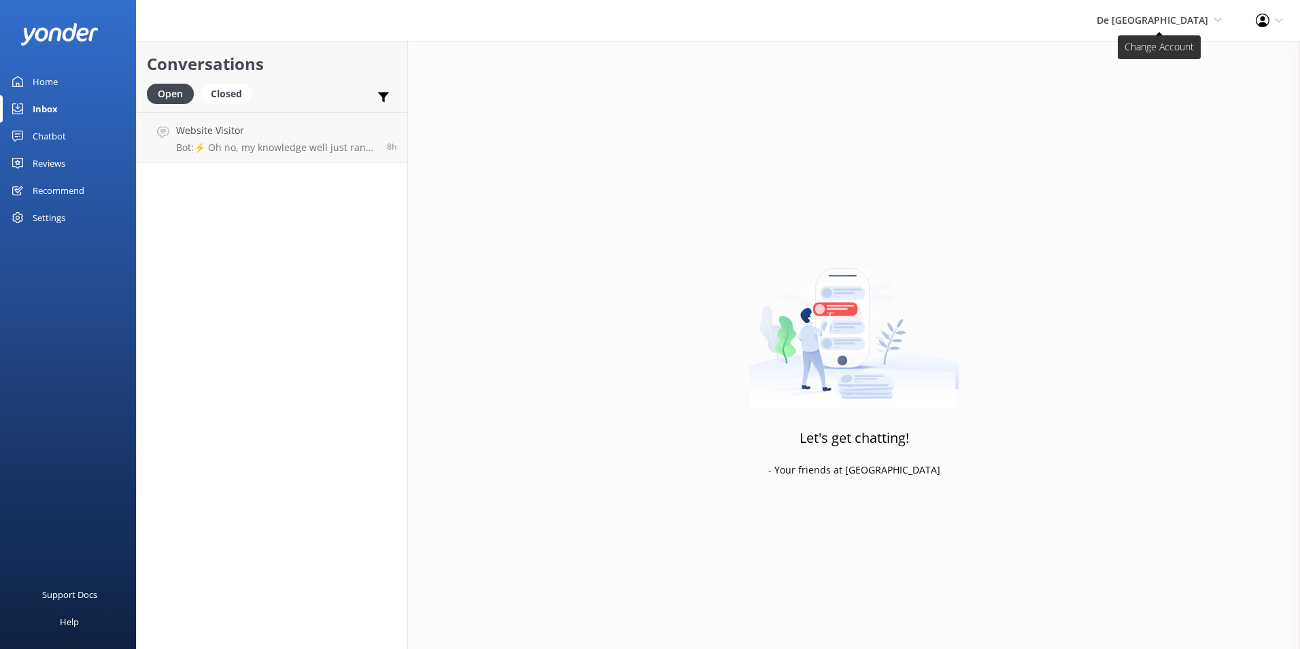
click at [1201, 14] on span "De [GEOGRAPHIC_DATA]" at bounding box center [1153, 20] width 112 height 13
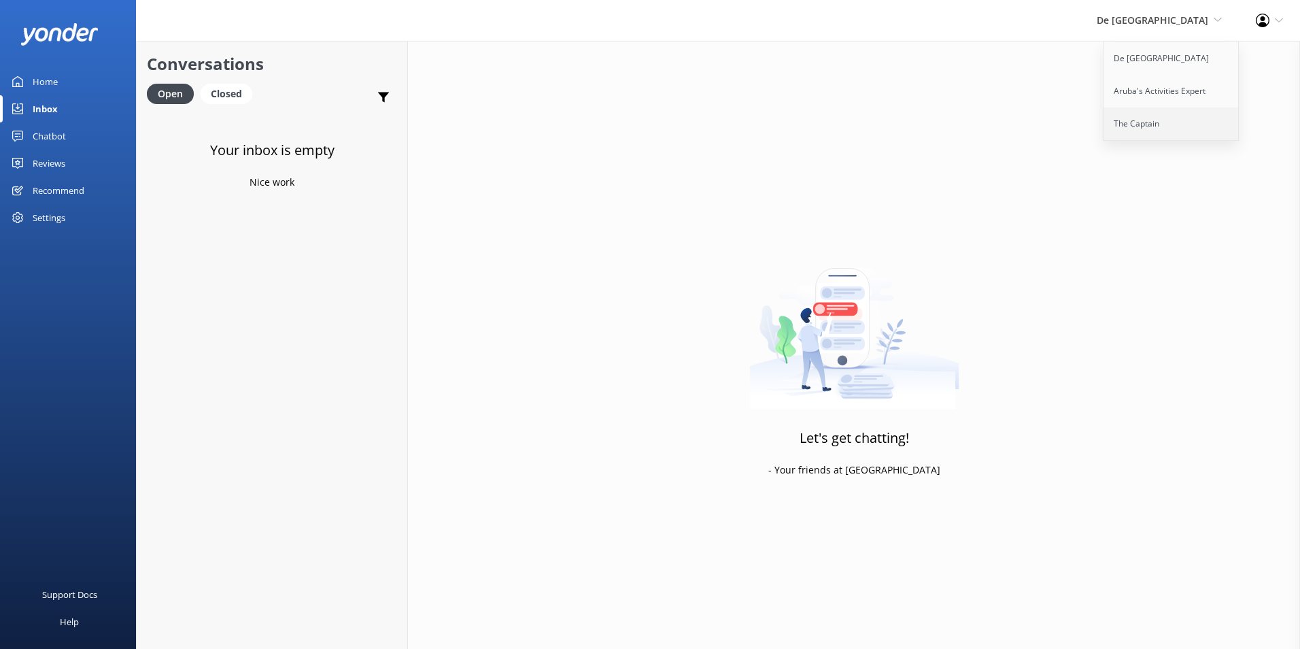
click at [1139, 121] on link "The Captain" at bounding box center [1172, 123] width 136 height 33
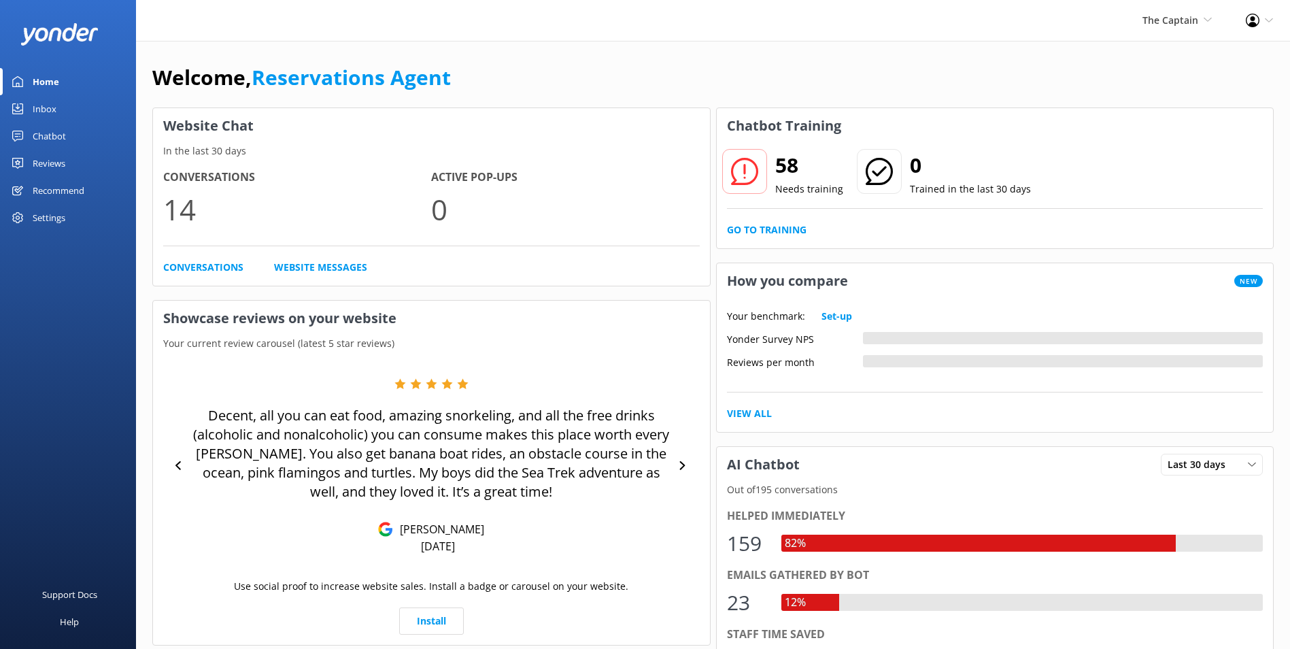
click at [58, 103] on link "Inbox" at bounding box center [68, 108] width 136 height 27
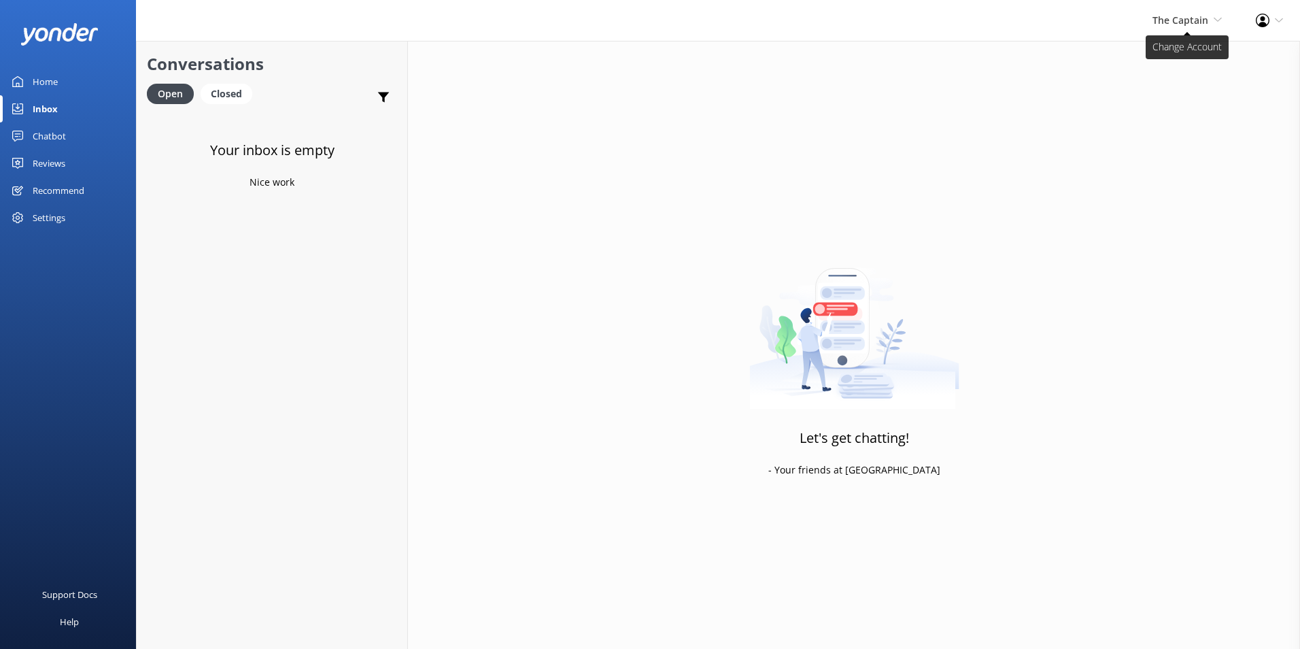
click at [1195, 24] on span "The Captain" at bounding box center [1181, 20] width 56 height 13
click at [1167, 55] on link "De [GEOGRAPHIC_DATA]" at bounding box center [1172, 58] width 136 height 33
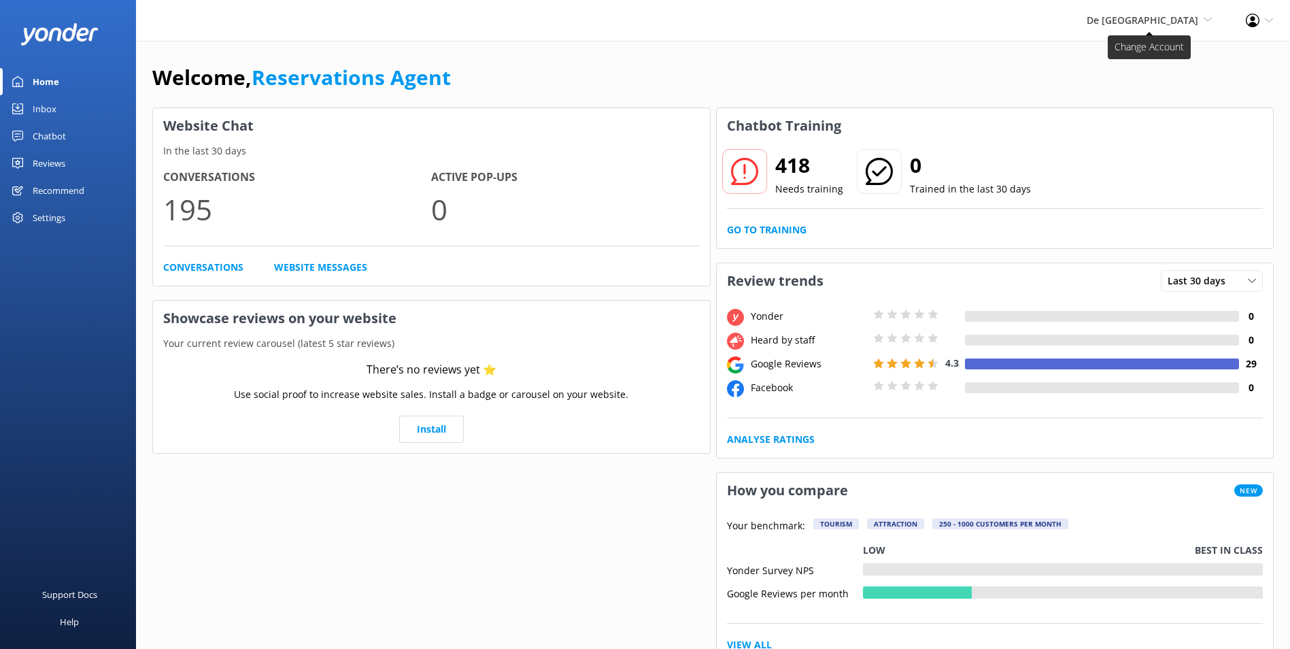
click at [1185, 22] on span "De [GEOGRAPHIC_DATA]" at bounding box center [1143, 20] width 112 height 13
click at [1146, 89] on link "Aruba's Activities Expert" at bounding box center [1161, 91] width 136 height 33
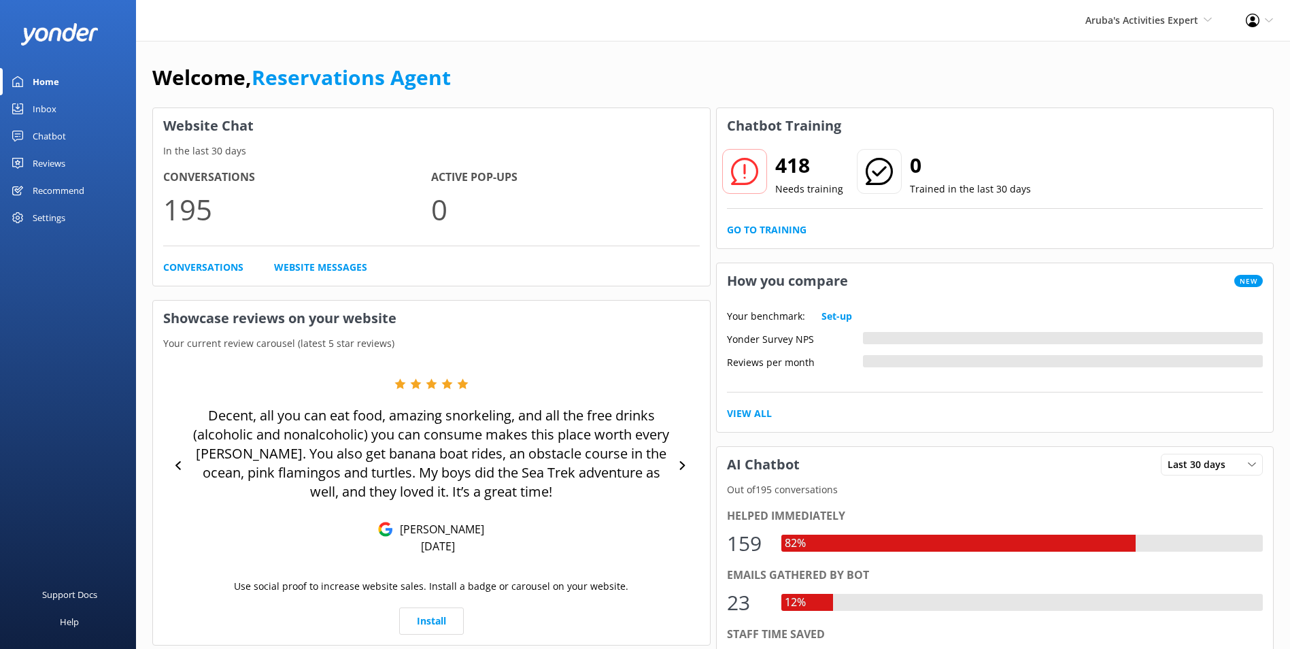
click at [63, 105] on link "Inbox" at bounding box center [68, 108] width 136 height 27
